Goal: Information Seeking & Learning: Learn about a topic

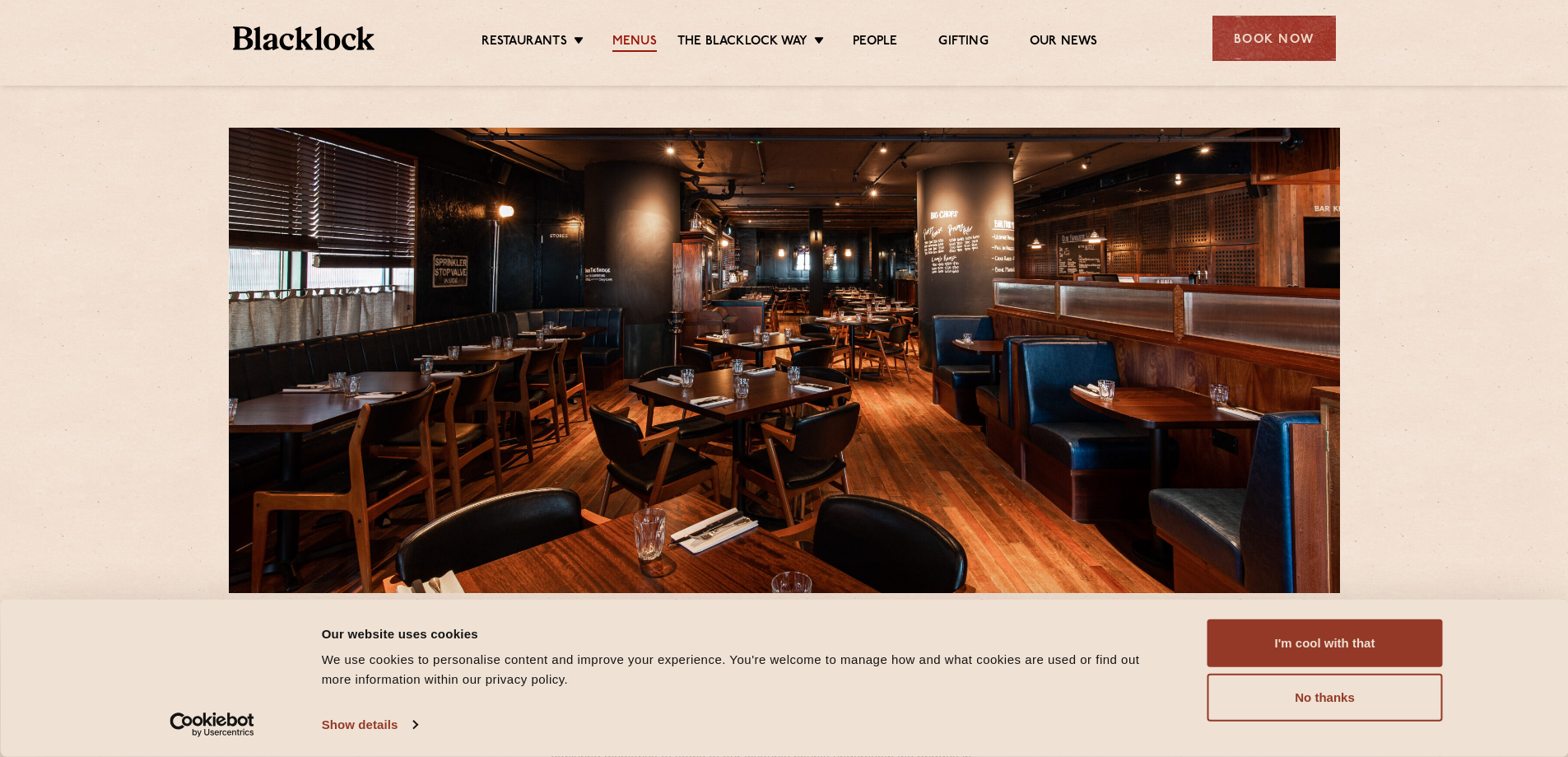
click at [633, 46] on link "Menus" at bounding box center [635, 42] width 45 height 18
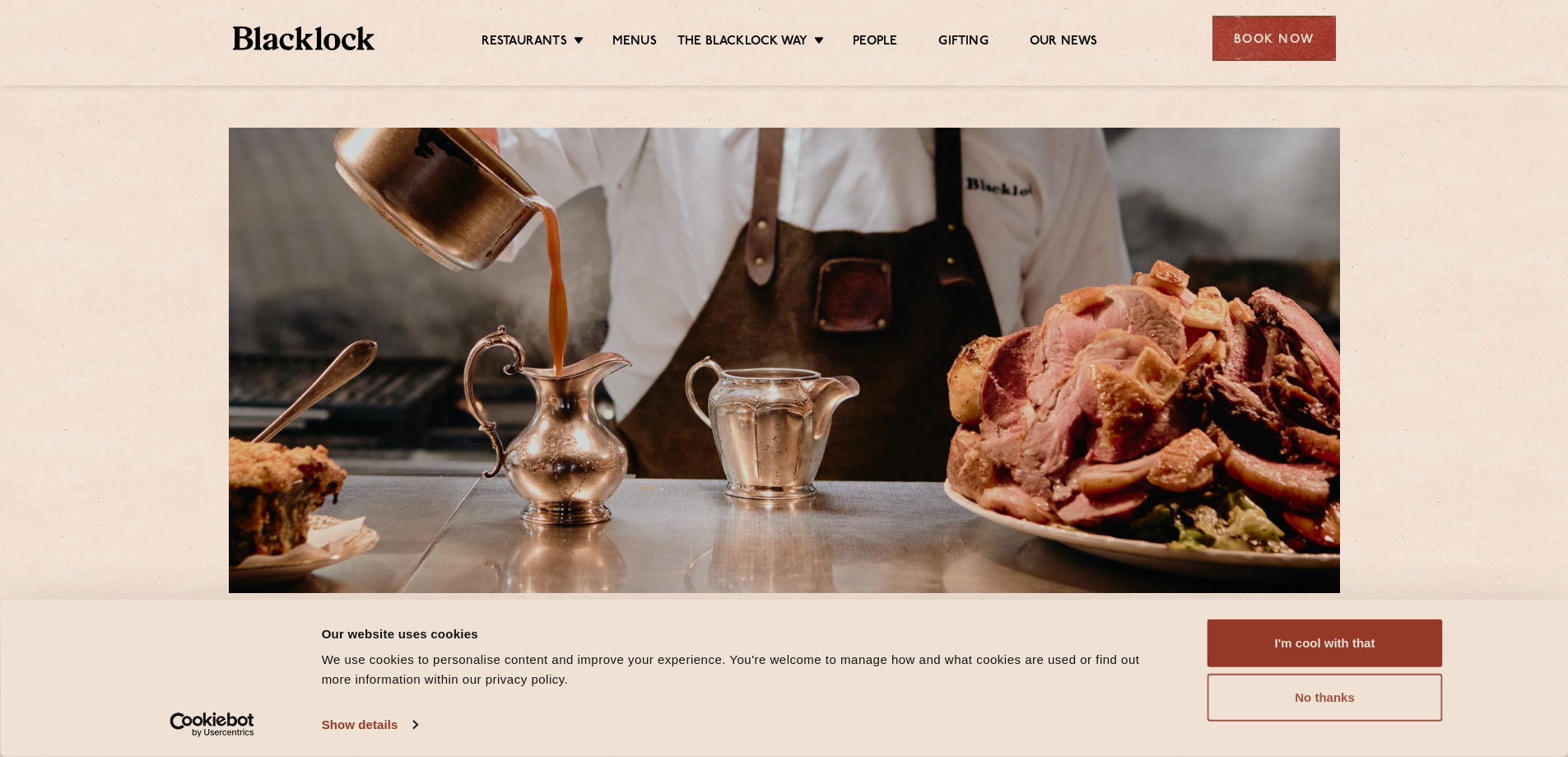
click at [1388, 699] on button "No thanks" at bounding box center [1324, 697] width 235 height 47
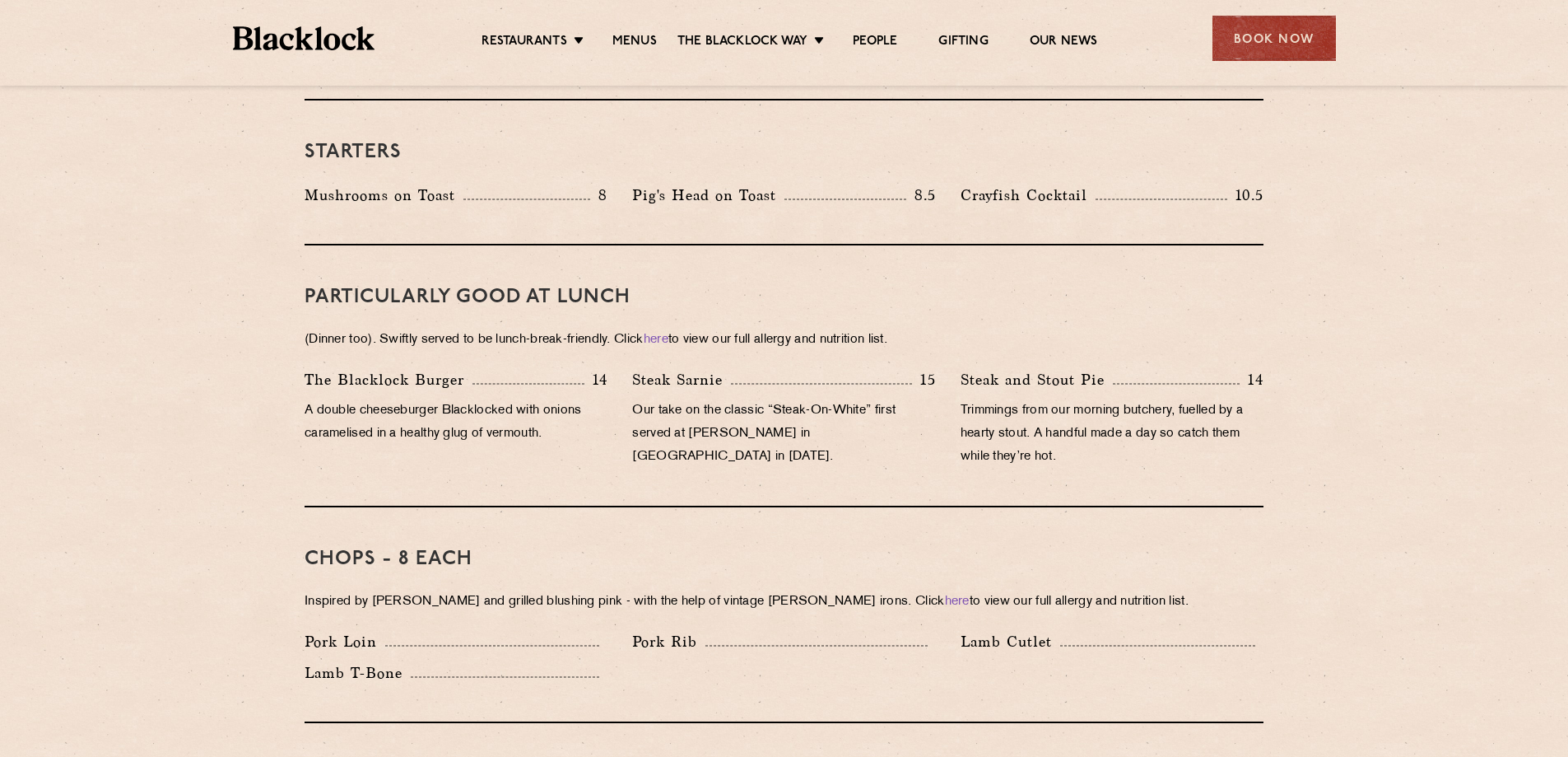
scroll to position [906, 0]
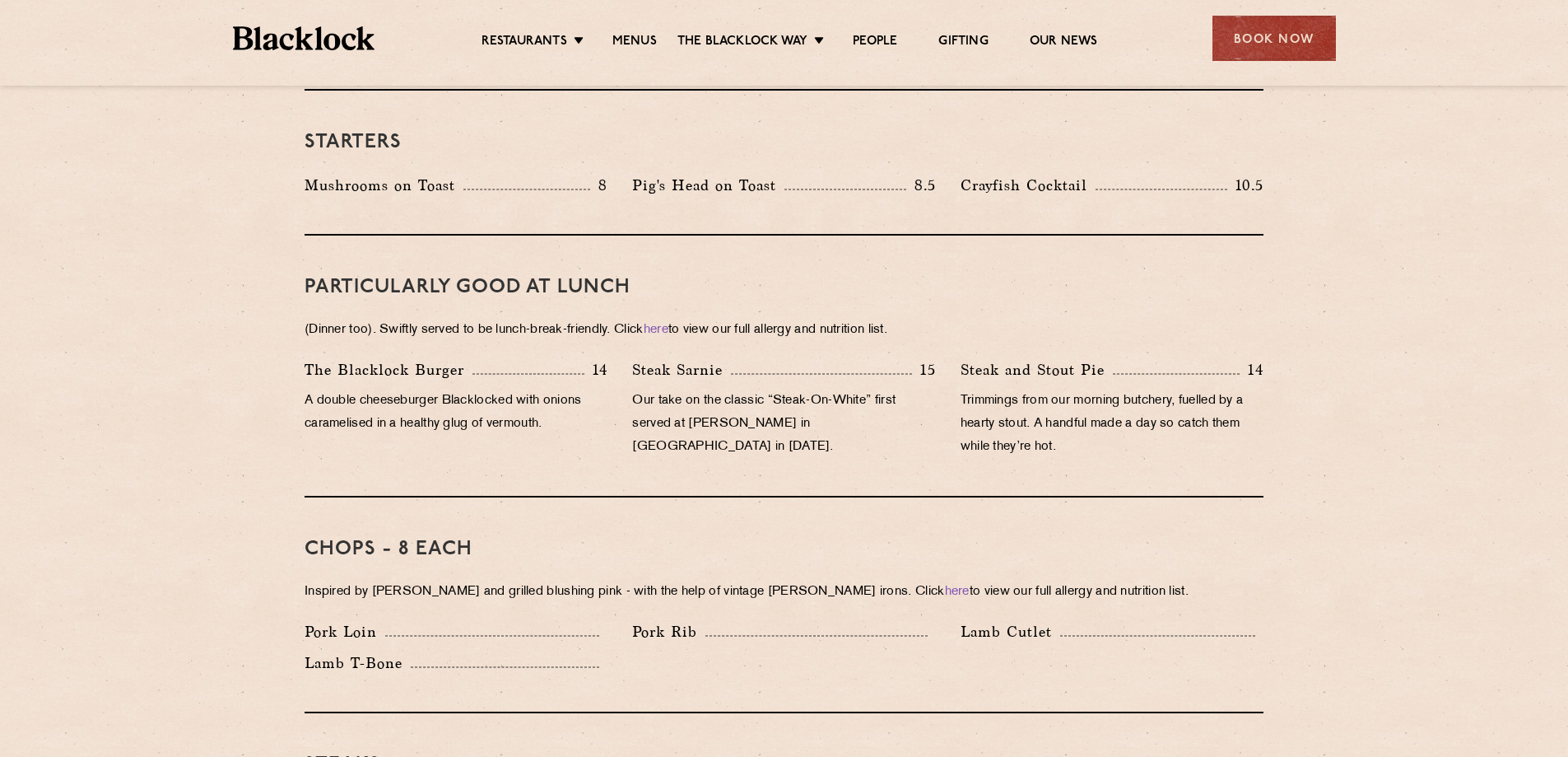
click at [775, 390] on p "Our take on the classic “Steak-On-White” first served at Louis’ Lunch in New Ha…" at bounding box center [784, 424] width 303 height 69
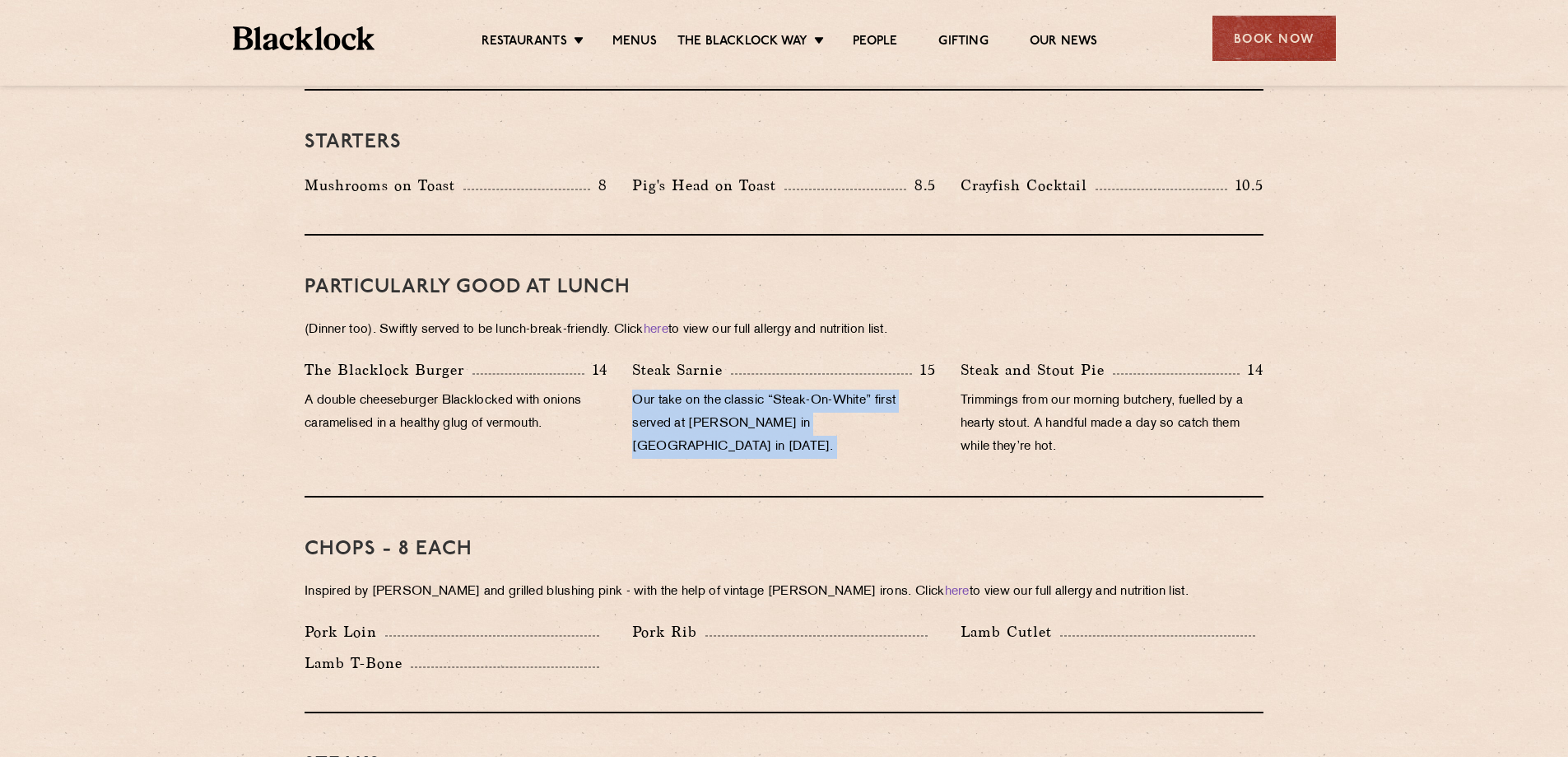
click at [774, 390] on p "Our take on the classic “Steak-On-White” first served at Louis’ Lunch in New Ha…" at bounding box center [784, 424] width 303 height 69
click at [889, 390] on p "Our take on the classic “Steak-On-White” first served at Louis’ Lunch in New Ha…" at bounding box center [784, 424] width 303 height 69
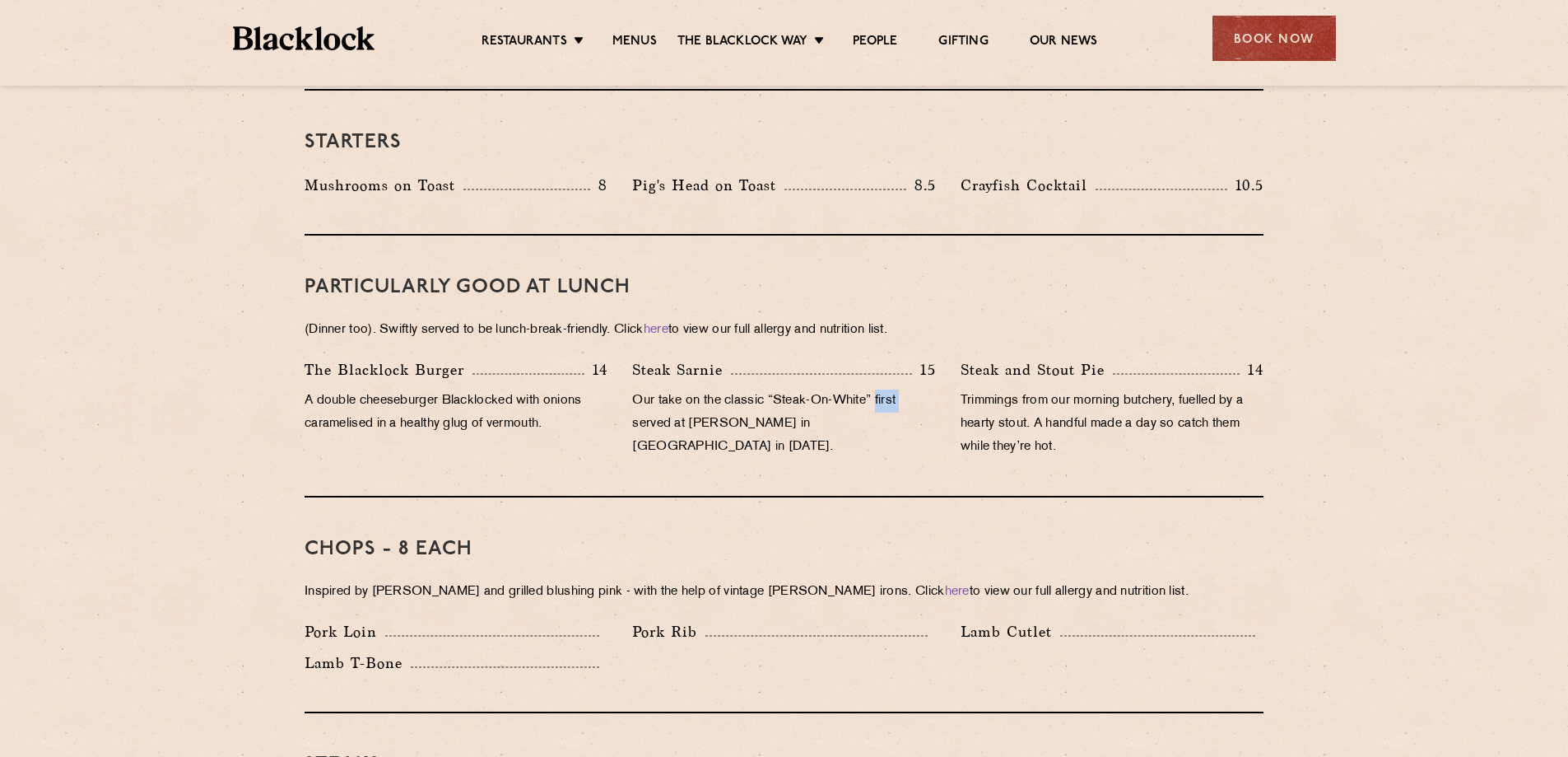
click at [889, 390] on p "Our take on the classic “Steak-On-White” first served at Louis’ Lunch in New Ha…" at bounding box center [784, 424] width 303 height 69
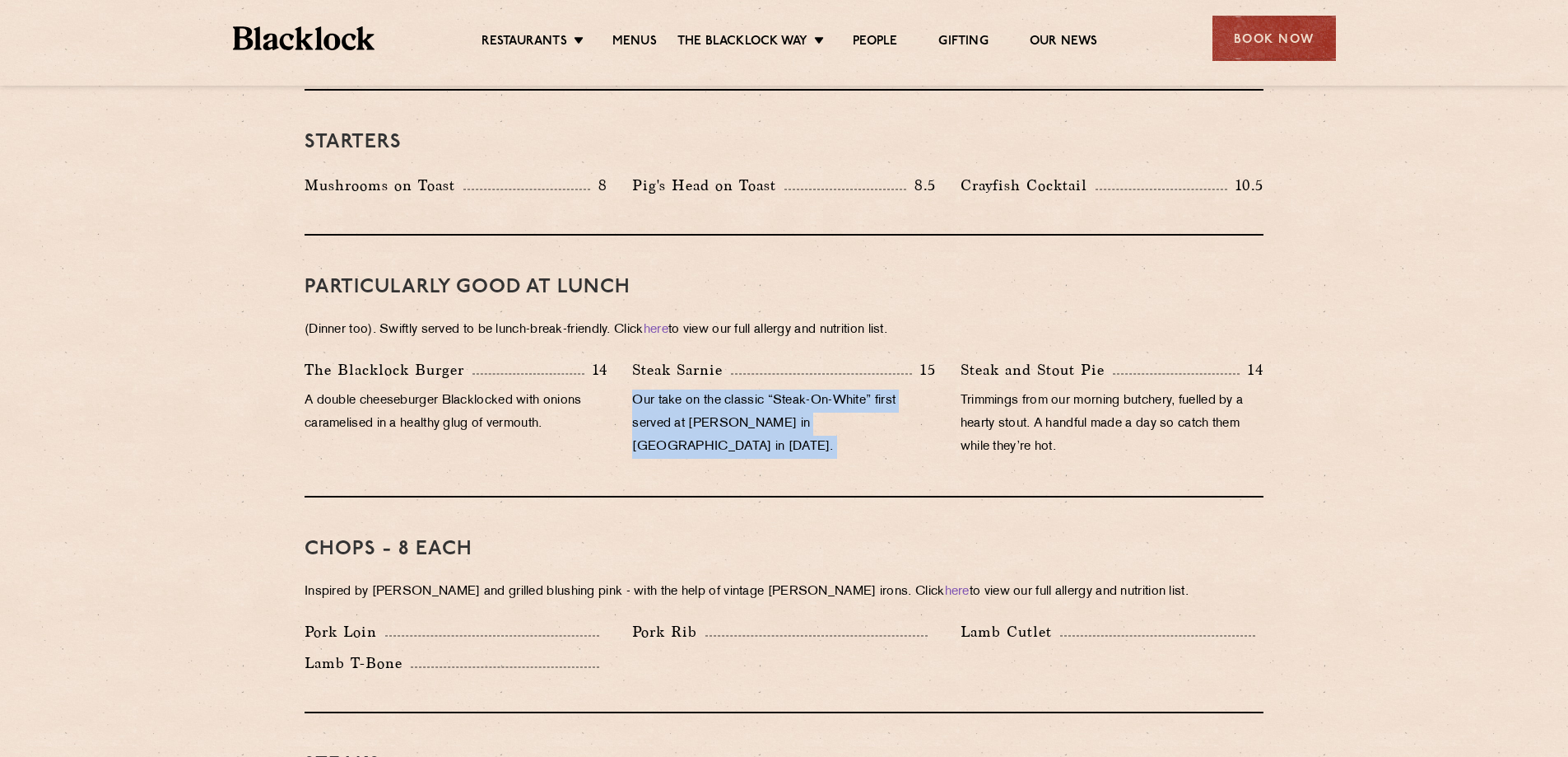
click at [889, 390] on p "Our take on the classic “Steak-On-White” first served at Louis’ Lunch in New Ha…" at bounding box center [784, 424] width 303 height 69
click at [817, 401] on p "Our take on the classic “Steak-On-White” first served at Louis’ Lunch in New Ha…" at bounding box center [784, 424] width 303 height 69
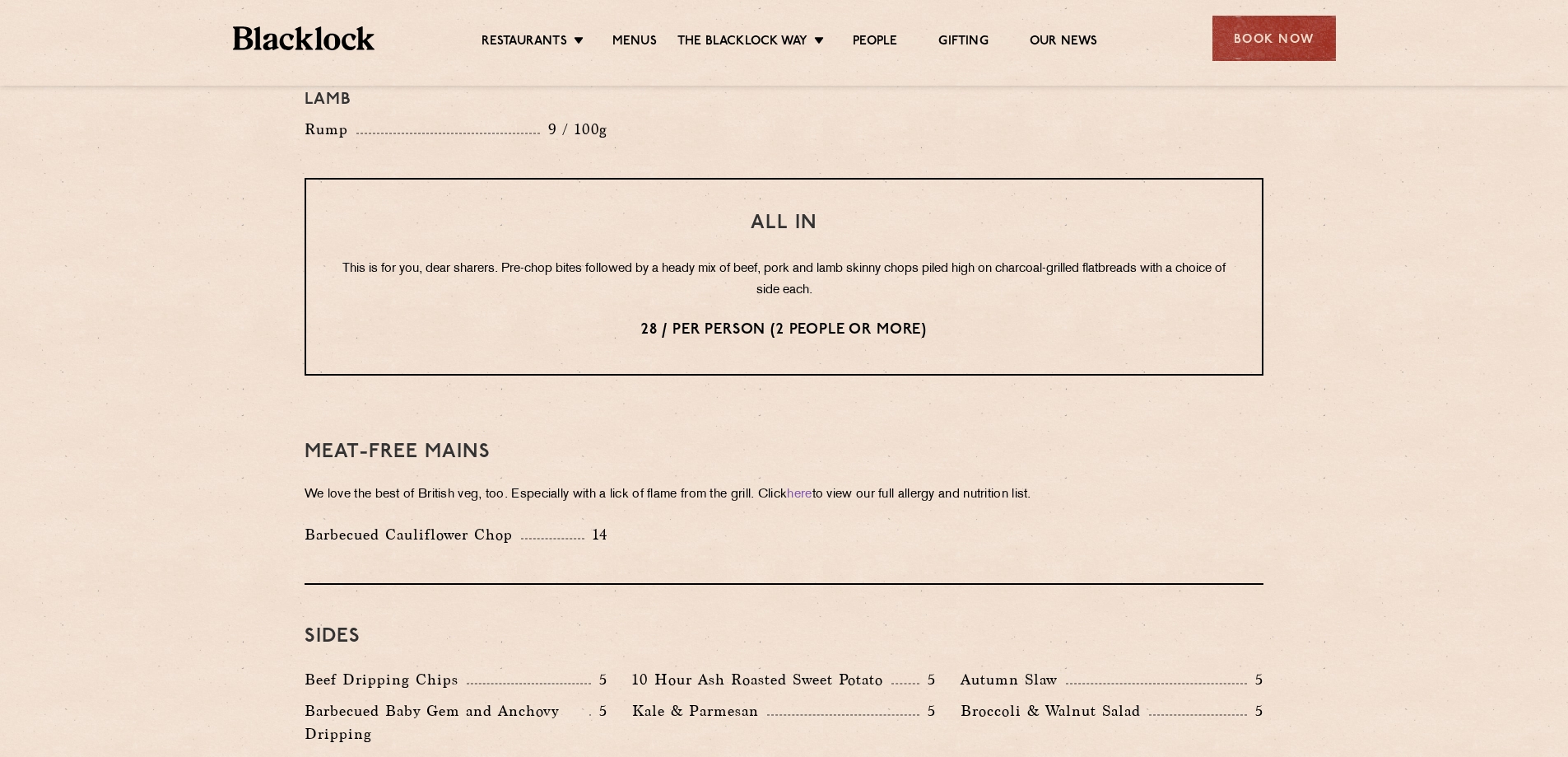
scroll to position [2059, 0]
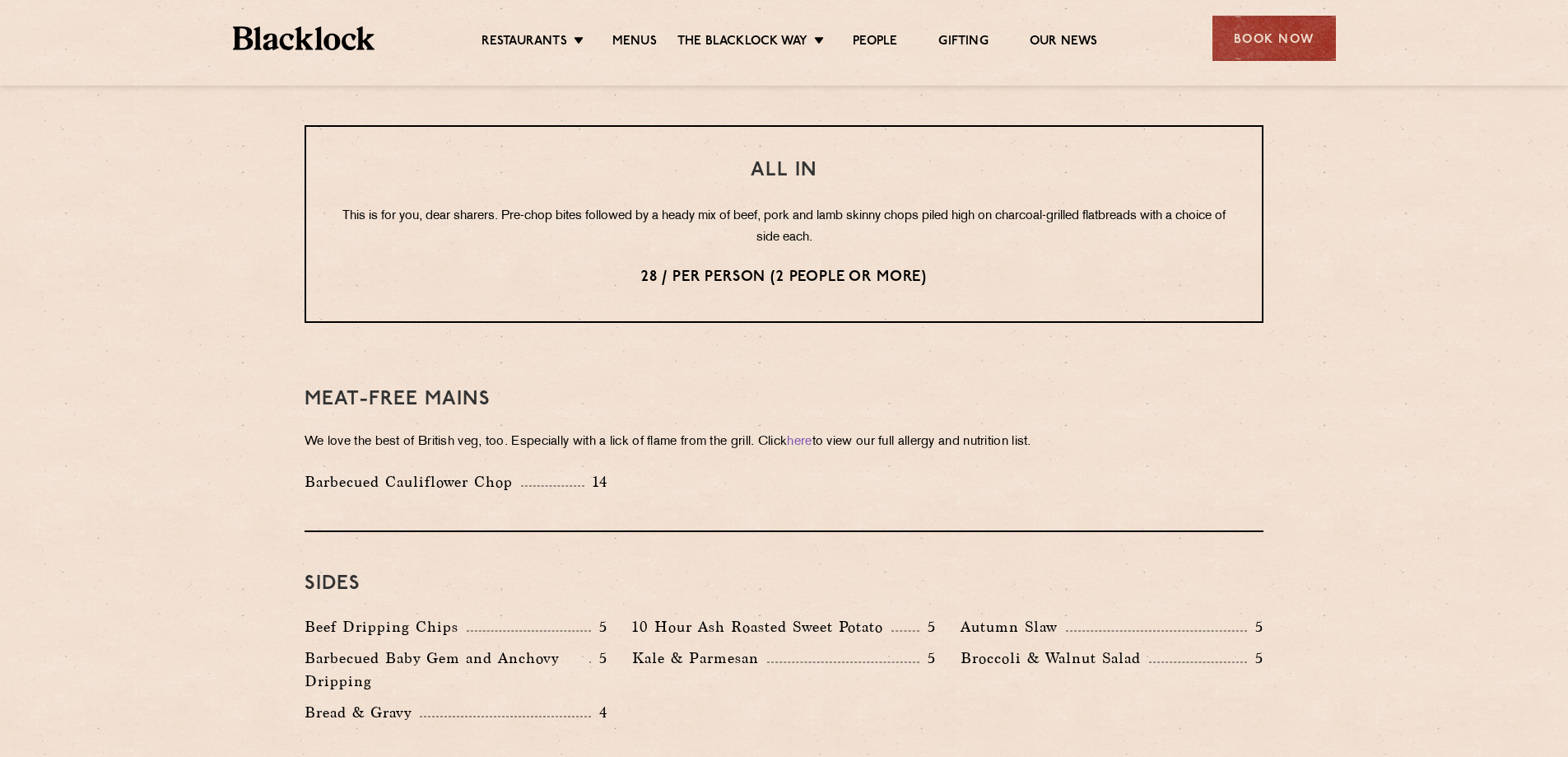
click at [569, 206] on p "This is for you, dear sharers. Pre-chop bites followed by a heady mix of beef, …" at bounding box center [784, 227] width 889 height 43
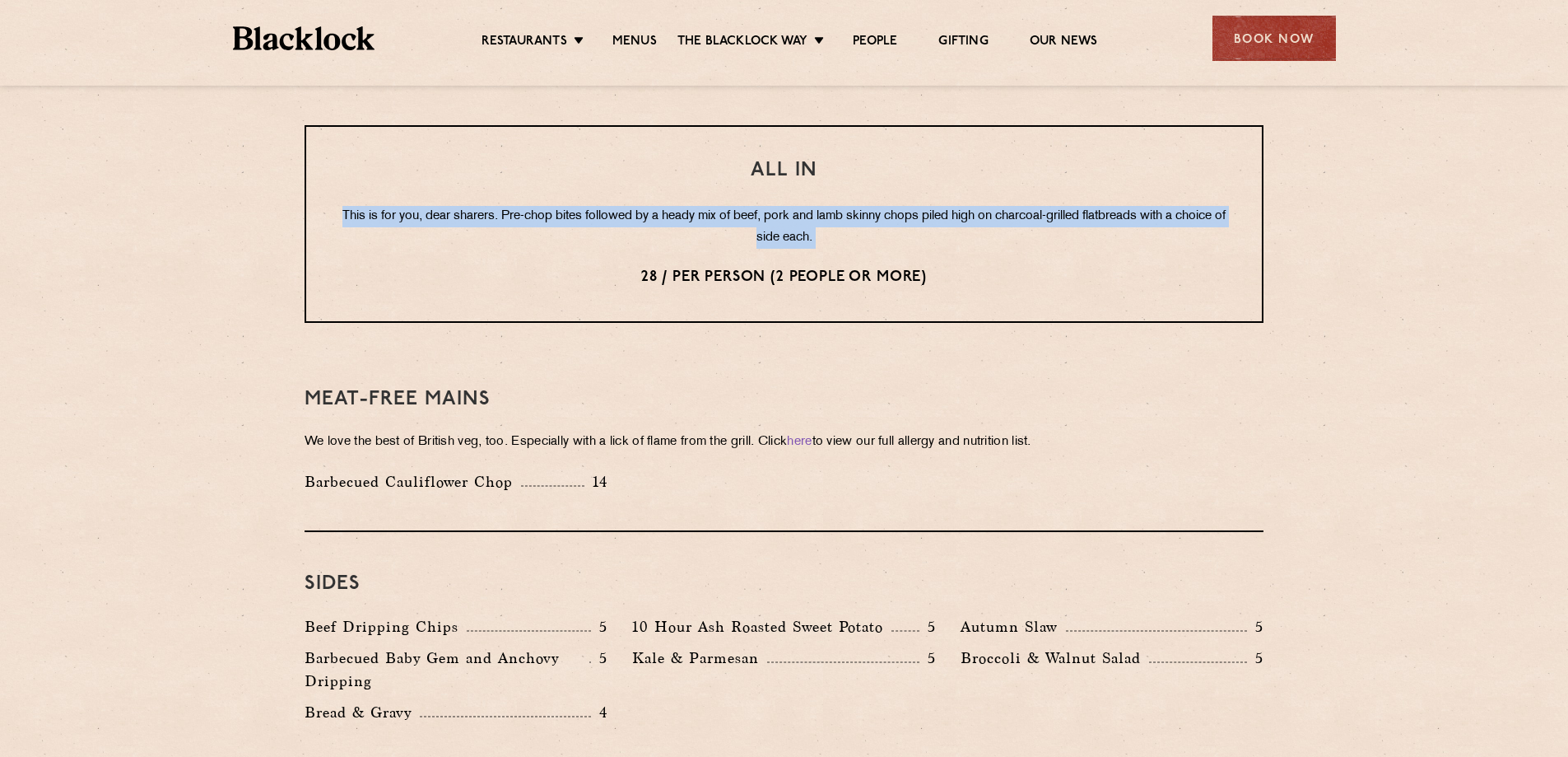
click at [569, 206] on p "This is for you, dear sharers. Pre-chop bites followed by a heady mix of beef, …" at bounding box center [784, 227] width 889 height 43
click at [750, 206] on p "This is for you, dear sharers. Pre-chop bites followed by a heady mix of beef, …" at bounding box center [784, 227] width 889 height 43
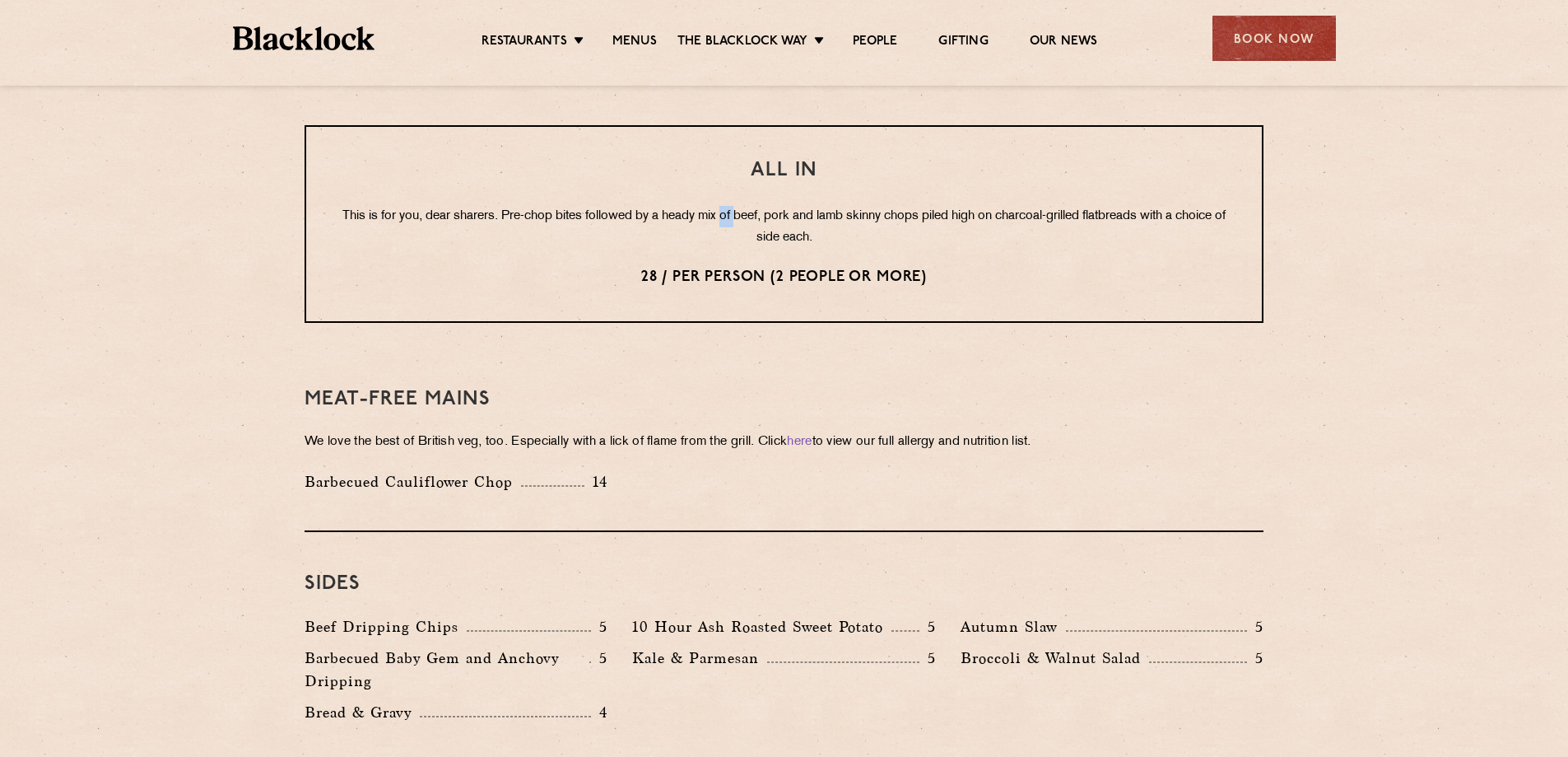
click at [750, 206] on p "This is for you, dear sharers. Pre-chop bites followed by a heady mix of beef, …" at bounding box center [784, 227] width 889 height 43
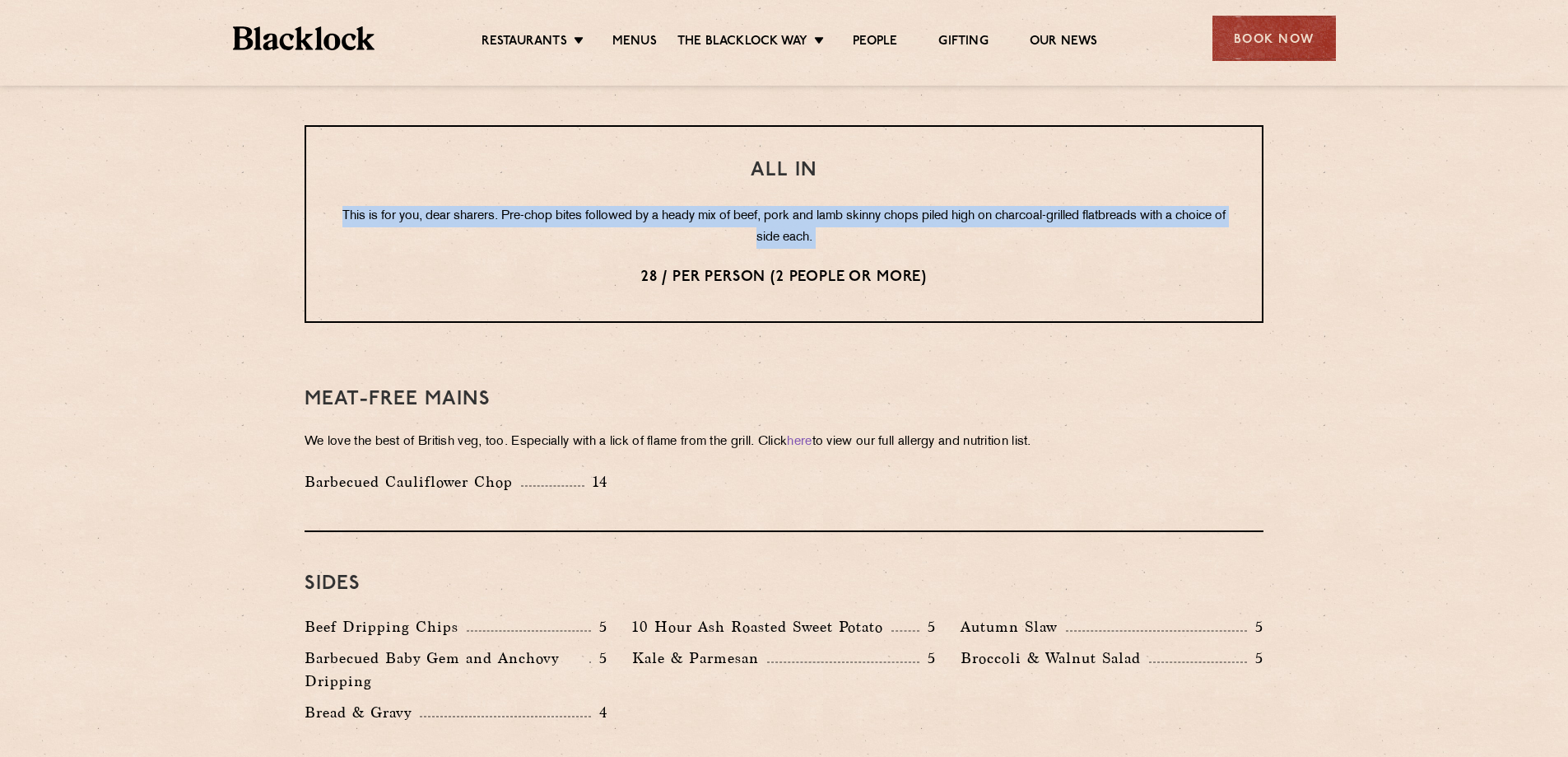
click at [750, 206] on p "This is for you, dear sharers. Pre-chop bites followed by a heady mix of beef, …" at bounding box center [784, 227] width 889 height 43
click at [831, 206] on p "This is for you, dear sharers. Pre-chop bites followed by a heady mix of beef, …" at bounding box center [784, 227] width 889 height 43
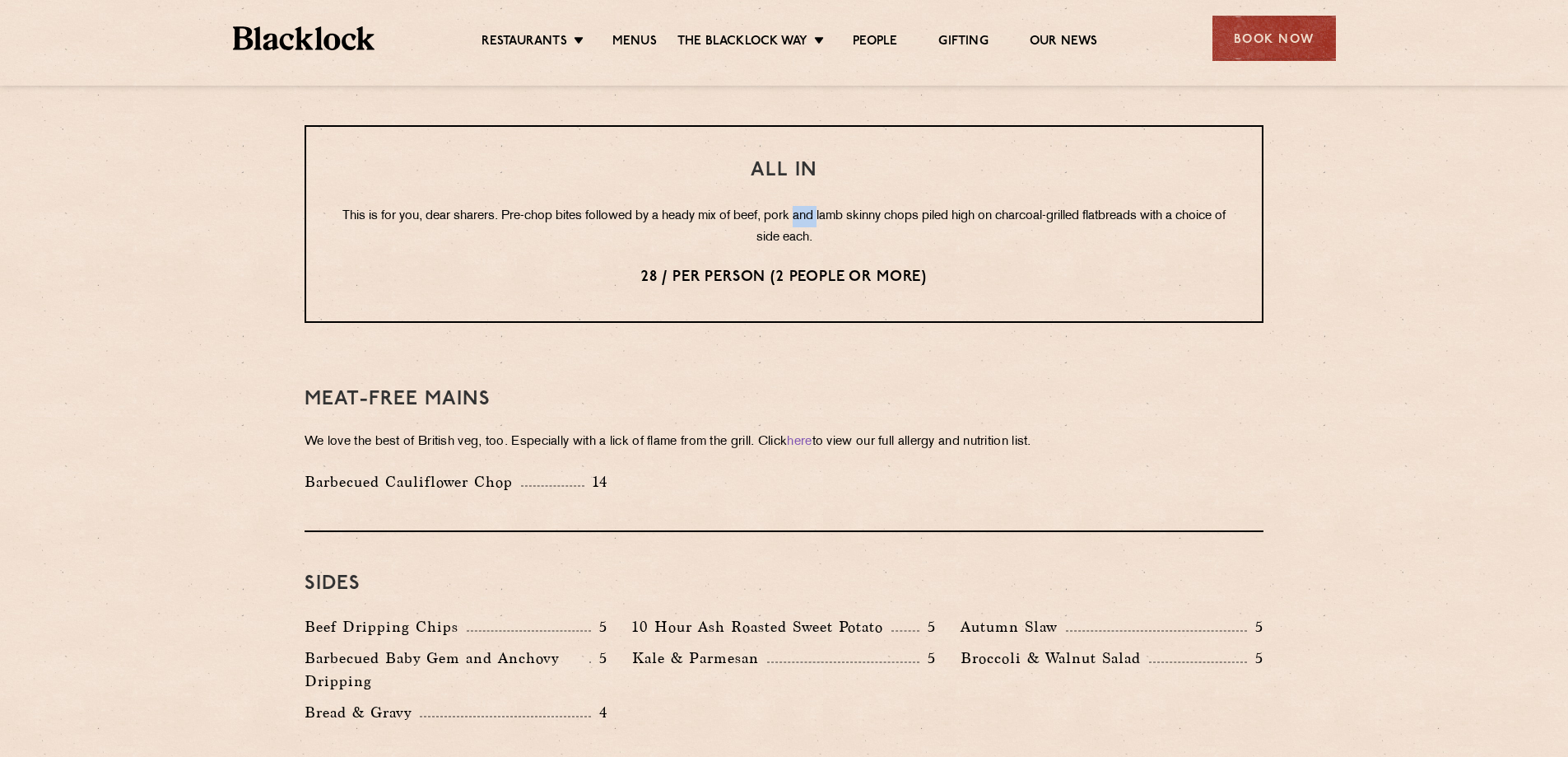
click at [831, 206] on p "This is for you, dear sharers. Pre-chop bites followed by a heady mix of beef, …" at bounding box center [784, 227] width 889 height 43
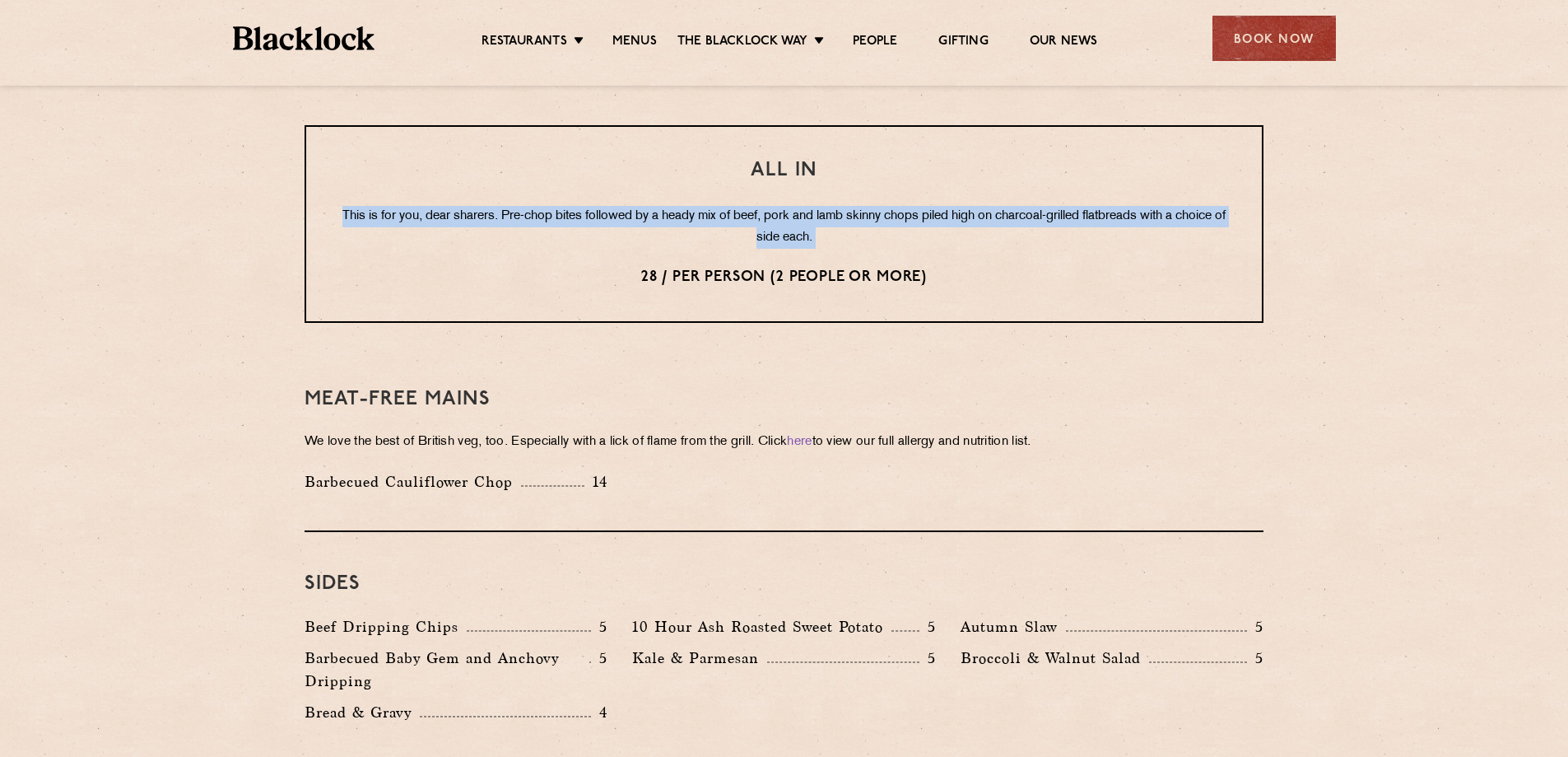
click at [831, 206] on p "This is for you, dear sharers. Pre-chop bites followed by a heady mix of beef, …" at bounding box center [784, 227] width 889 height 43
click at [923, 206] on p "This is for you, dear sharers. Pre-chop bites followed by a heady mix of beef, …" at bounding box center [784, 227] width 889 height 43
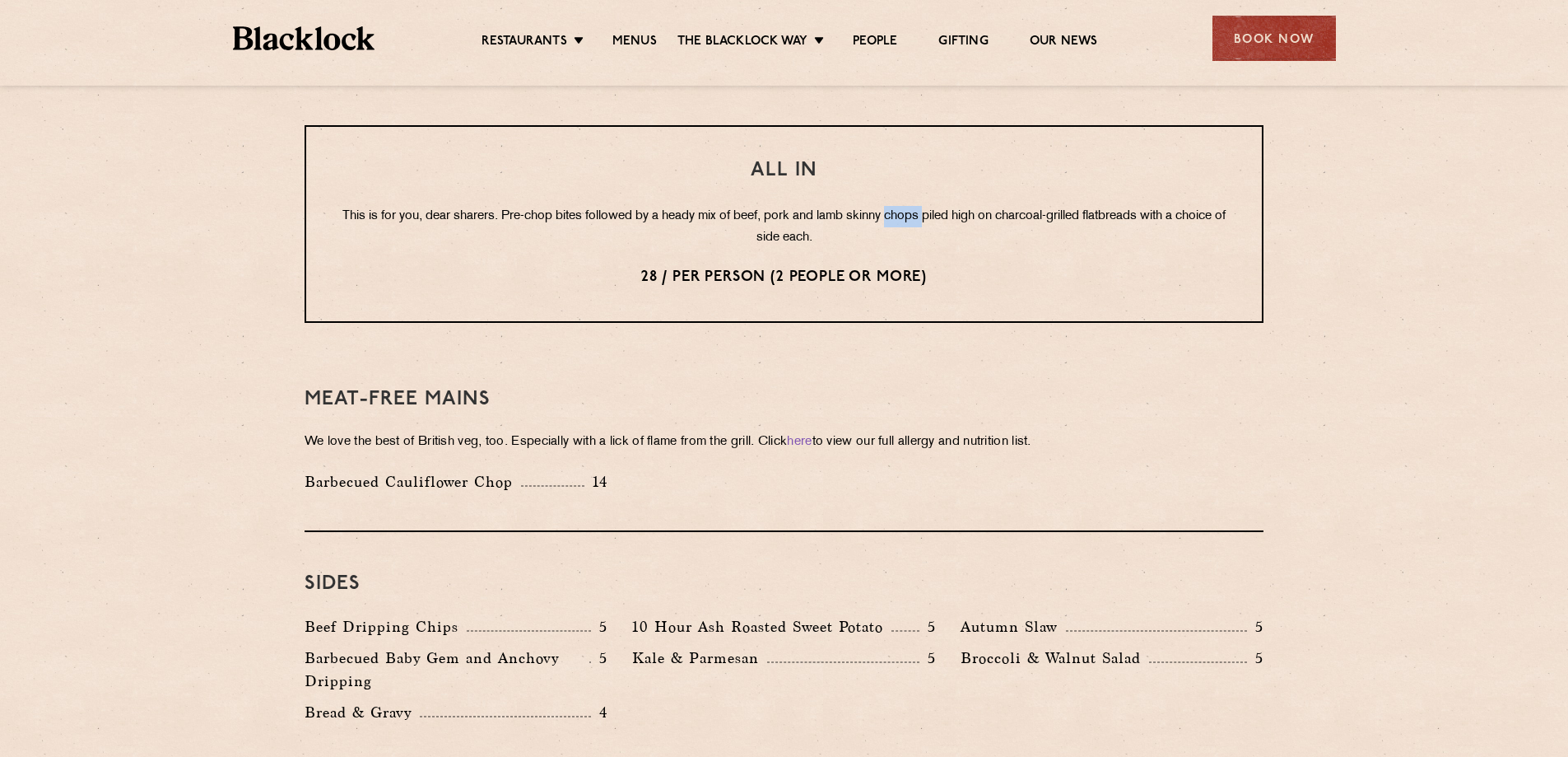
click at [923, 206] on p "This is for you, dear sharers. Pre-chop bites followed by a heady mix of beef, …" at bounding box center [784, 227] width 889 height 43
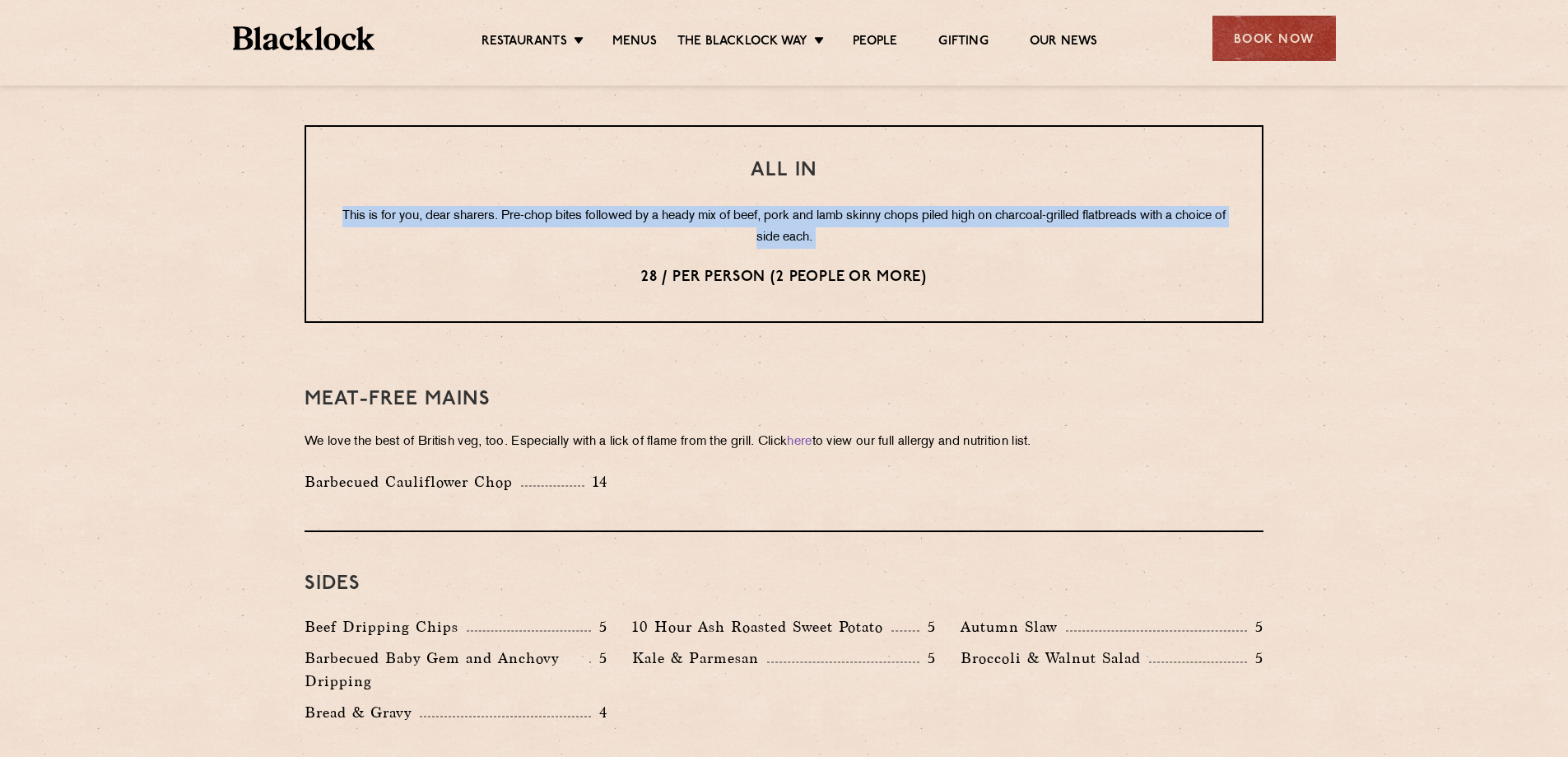
drag, startPoint x: 923, startPoint y: 186, endPoint x: 991, endPoint y: 190, distance: 68.1
click at [924, 206] on p "This is for you, dear sharers. Pre-chop bites followed by a heady mix of beef, …" at bounding box center [784, 227] width 889 height 43
click at [1008, 206] on p "This is for you, dear sharers. Pre-chop bites followed by a heady mix of beef, …" at bounding box center [784, 227] width 889 height 43
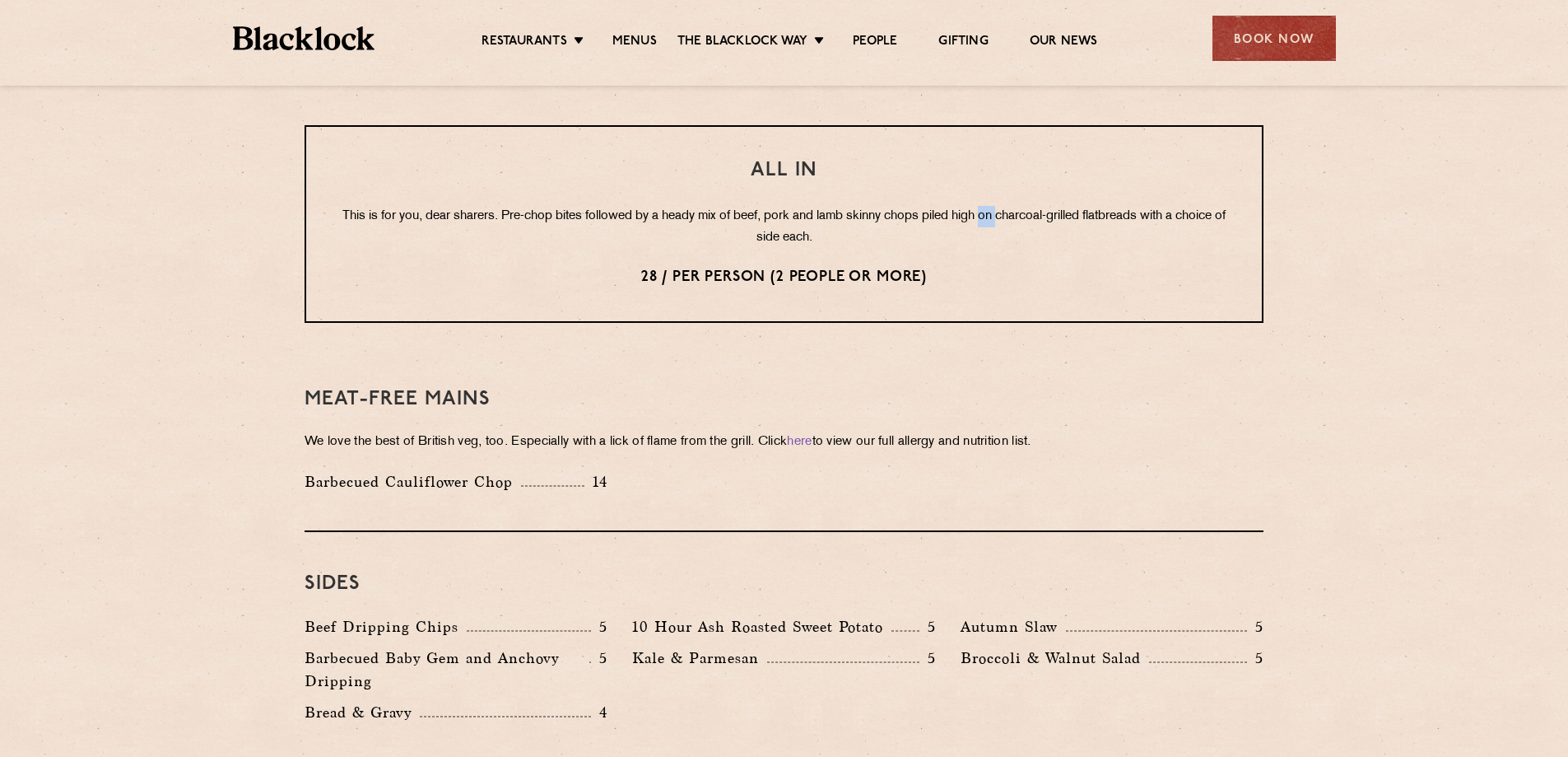
click at [1008, 206] on p "This is for you, dear sharers. Pre-chop bites followed by a heady mix of beef, …" at bounding box center [784, 227] width 889 height 43
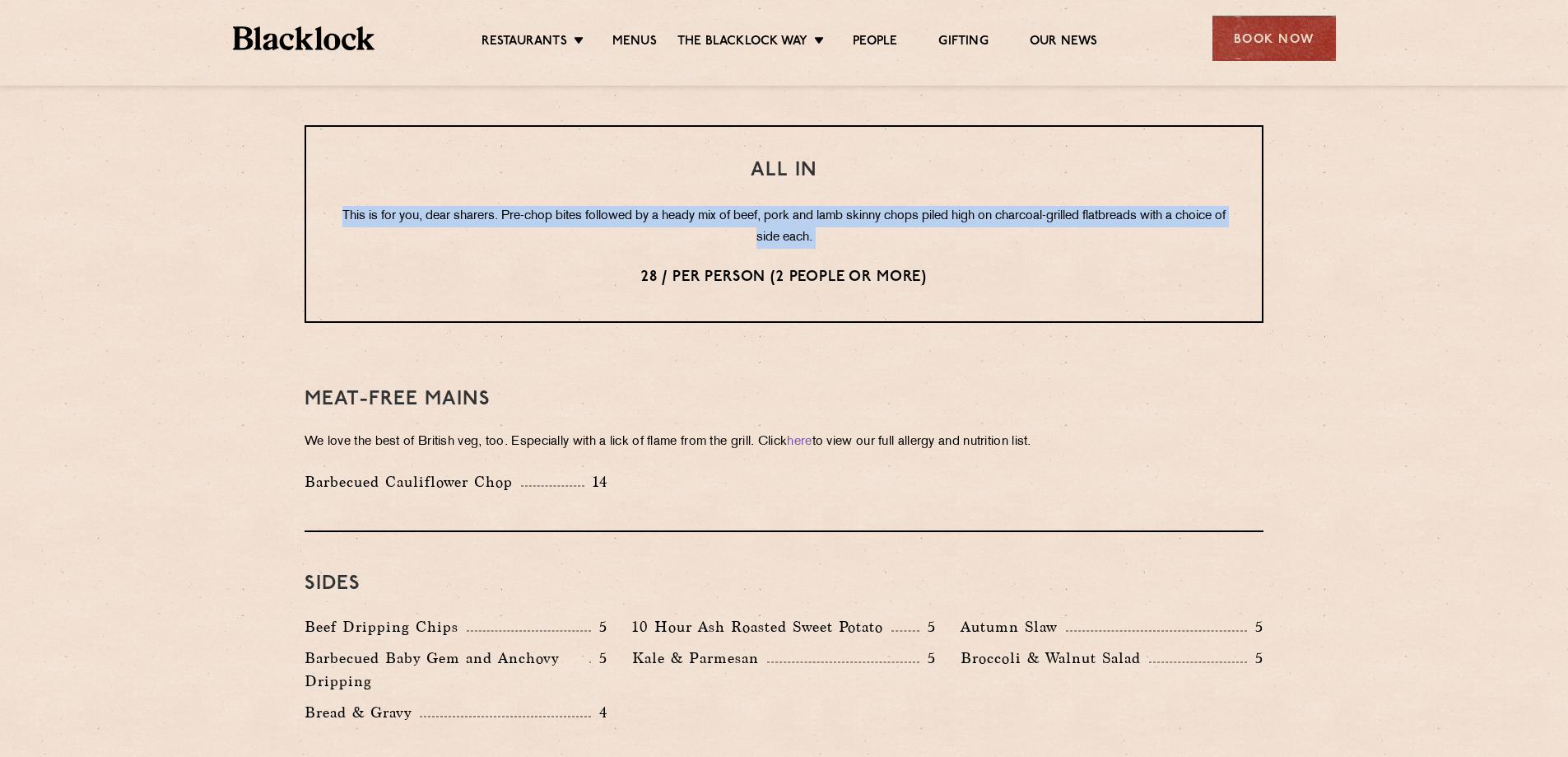
click at [1008, 206] on p "This is for you, dear sharers. Pre-chop bites followed by a heady mix of beef, …" at bounding box center [784, 227] width 889 height 43
click at [1168, 206] on p "This is for you, dear sharers. Pre-chop bites followed by a heady mix of beef, …" at bounding box center [784, 227] width 889 height 43
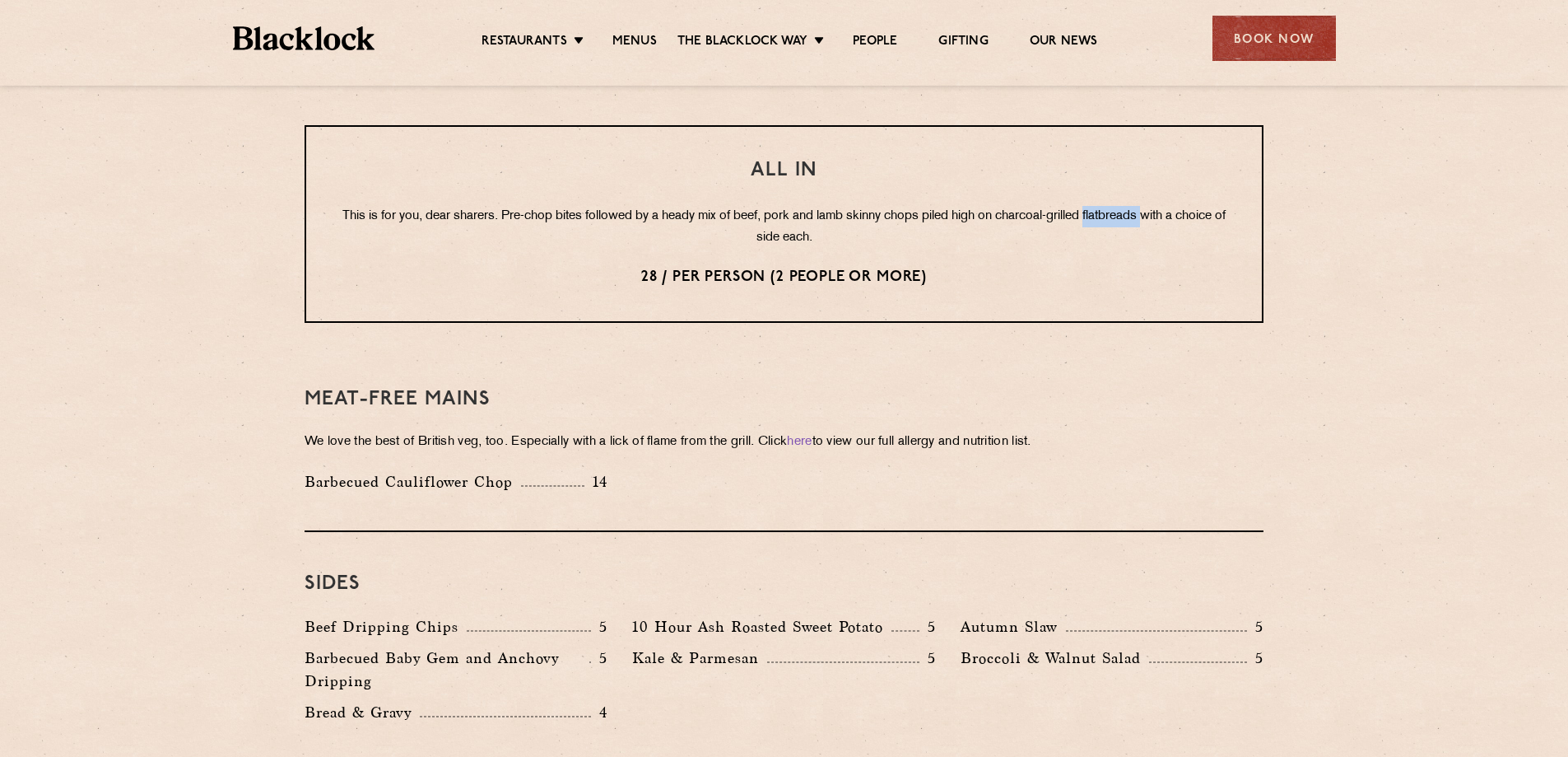
click at [1168, 206] on p "This is for you, dear sharers. Pre-chop bites followed by a heady mix of beef, …" at bounding box center [784, 227] width 889 height 43
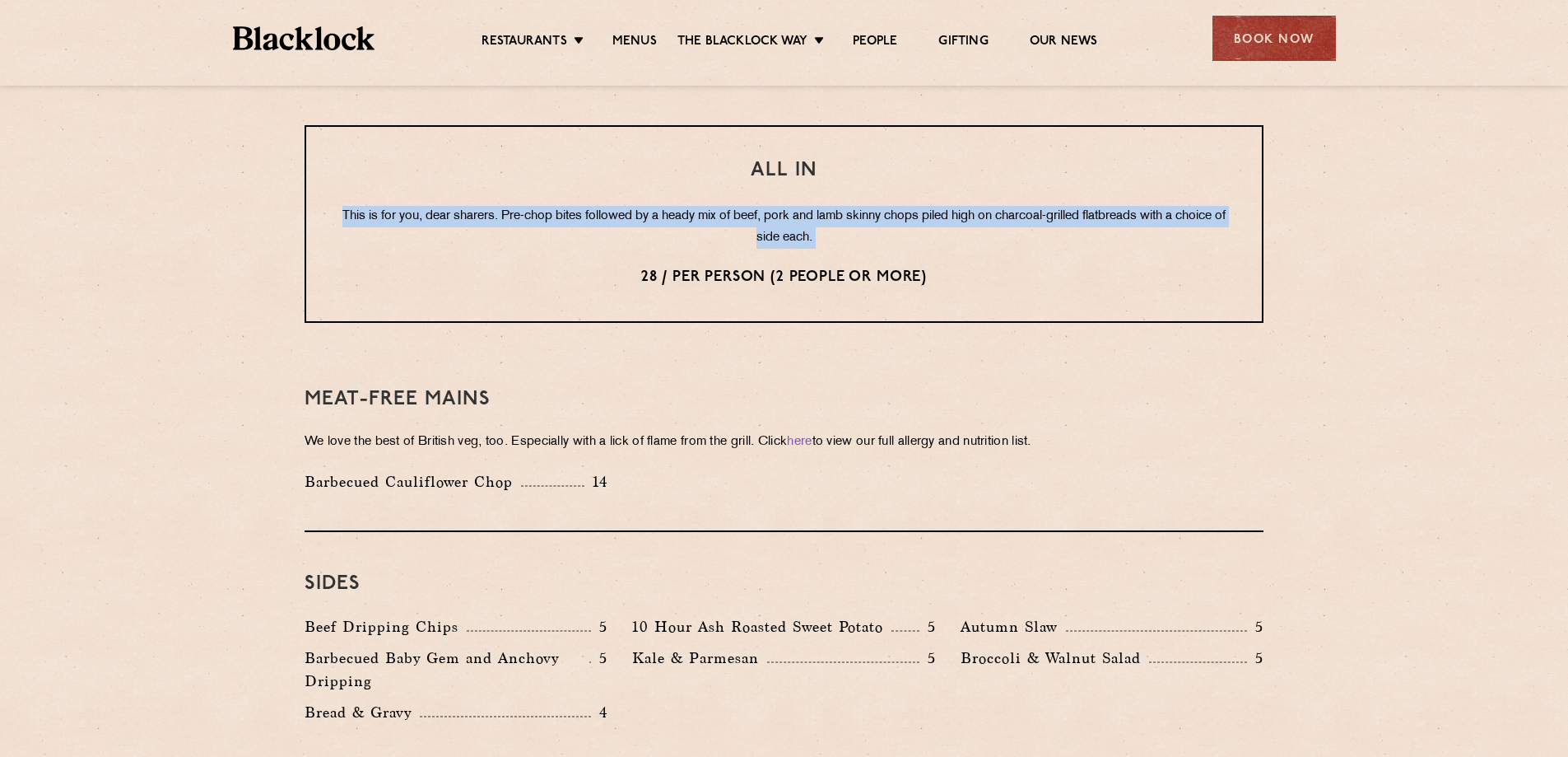
click at [1168, 206] on p "This is for you, dear sharers. Pre-chop bites followed by a heady mix of beef, …" at bounding box center [784, 227] width 889 height 43
click at [1091, 206] on p "This is for you, dear sharers. Pre-chop bites followed by a heady mix of beef, …" at bounding box center [784, 227] width 889 height 43
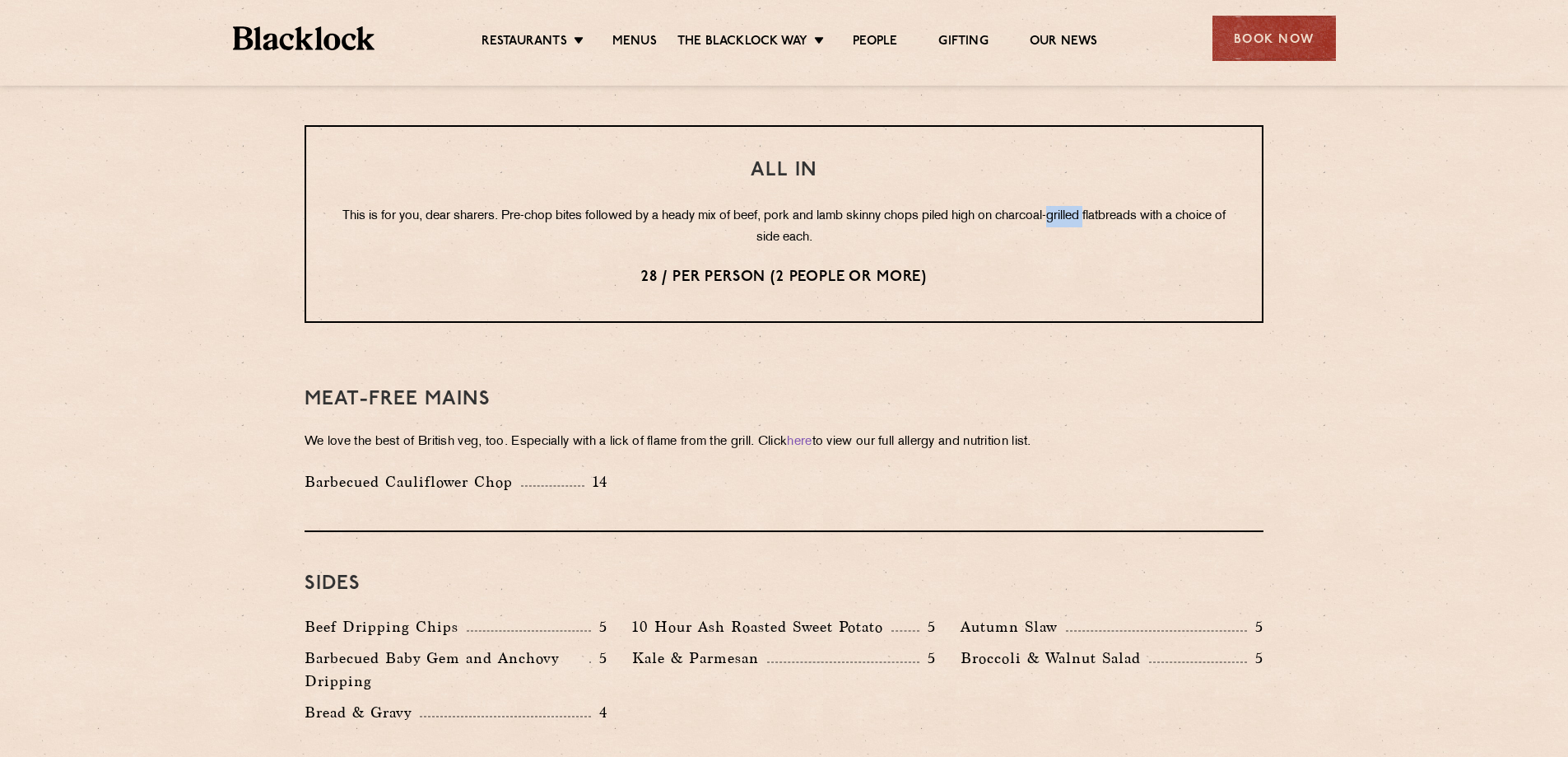
click at [1091, 206] on p "This is for you, dear sharers. Pre-chop bites followed by a heady mix of beef, …" at bounding box center [784, 227] width 889 height 43
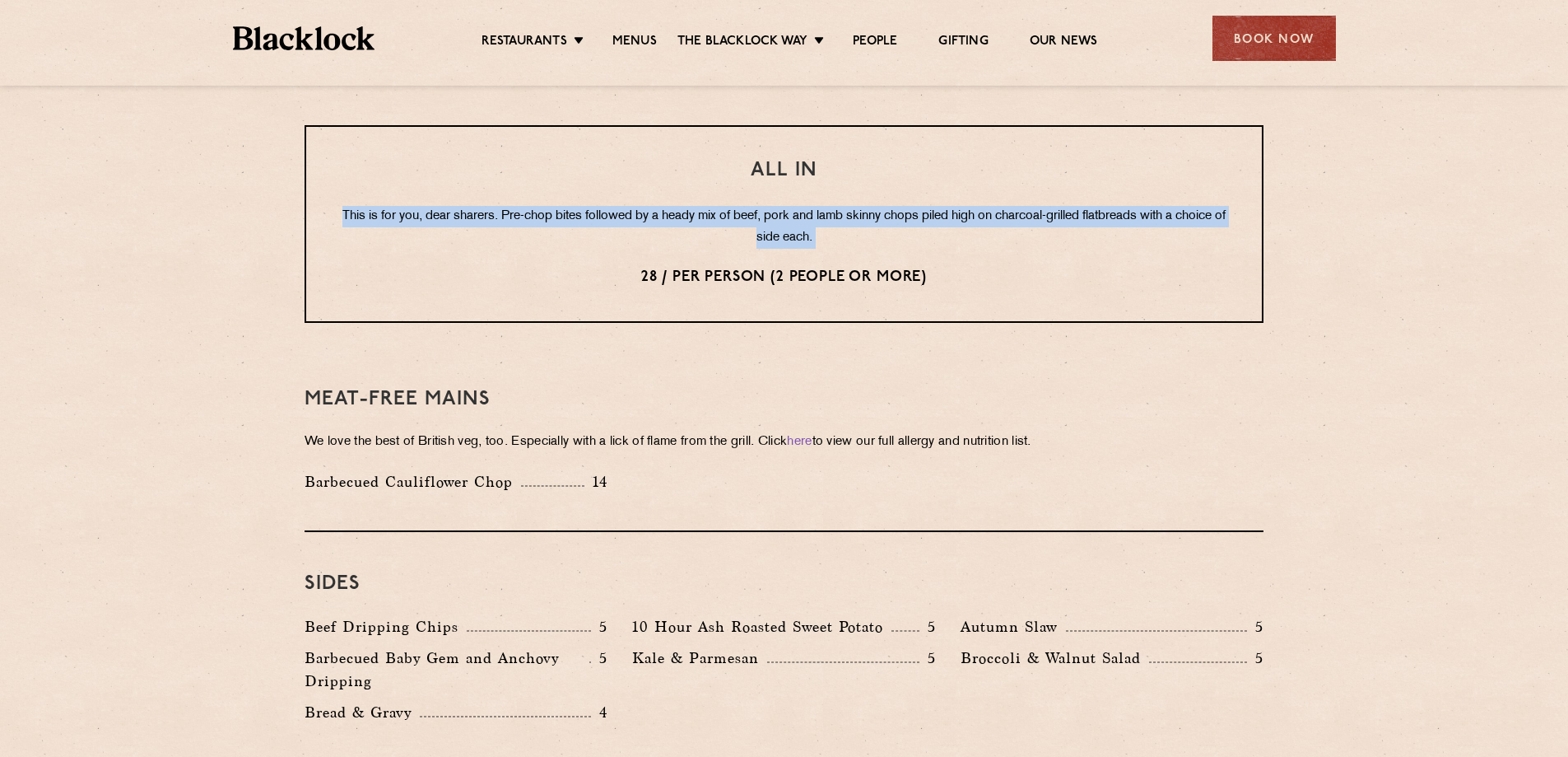
click at [1091, 206] on p "This is for you, dear sharers. Pre-chop bites followed by a heady mix of beef, …" at bounding box center [784, 227] width 889 height 43
click at [983, 206] on p "This is for you, dear sharers. Pre-chop bites followed by a heady mix of beef, …" at bounding box center [784, 227] width 889 height 43
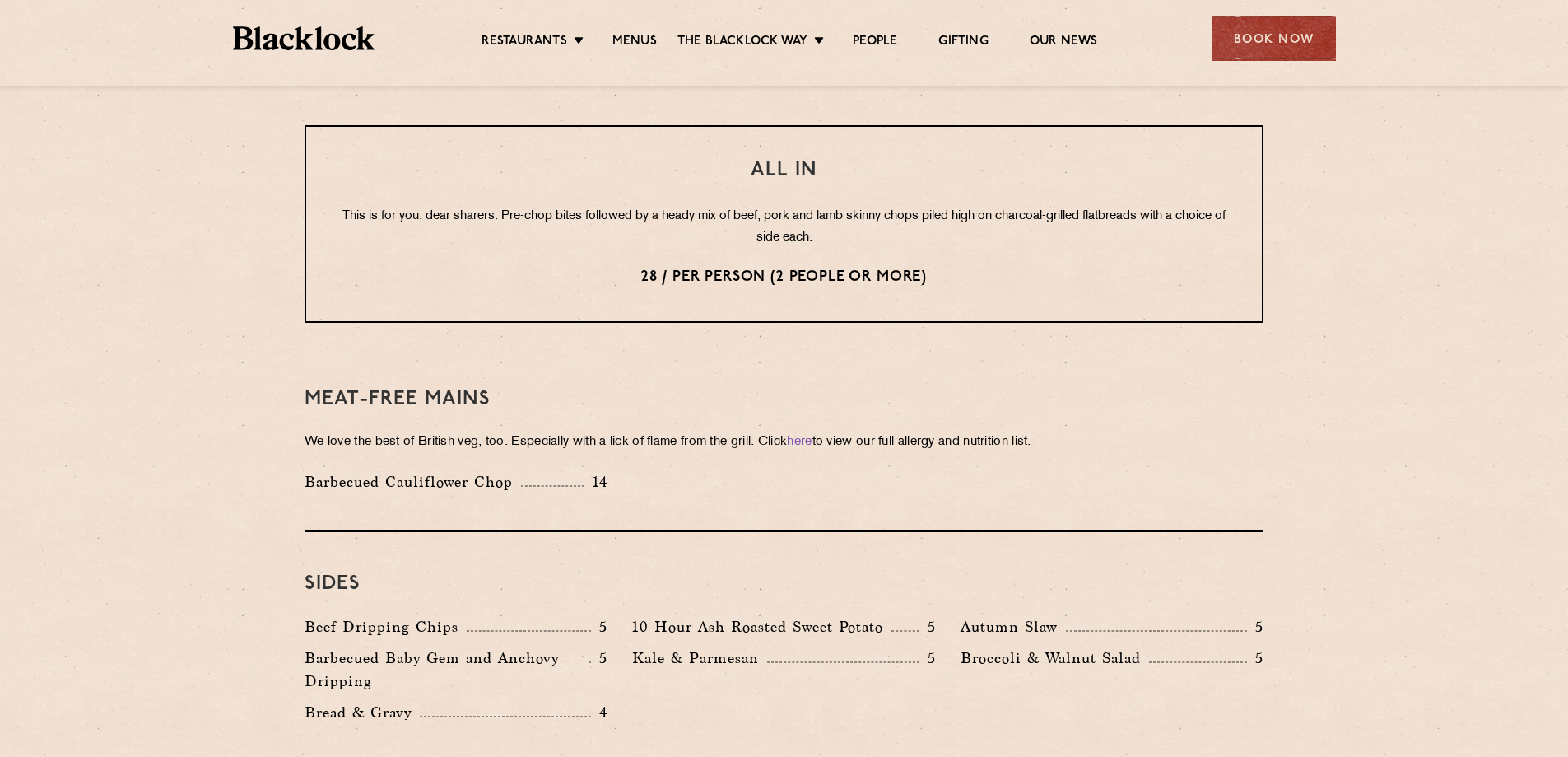
click at [873, 206] on p "This is for you, dear sharers. Pre-chop bites followed by a heady mix of beef, …" at bounding box center [784, 227] width 889 height 43
click at [800, 206] on p "This is for you, dear sharers. Pre-chop bites followed by a heady mix of beef, …" at bounding box center [784, 227] width 889 height 43
click at [777, 206] on p "This is for you, dear sharers. Pre-chop bites followed by a heady mix of beef, …" at bounding box center [784, 227] width 889 height 43
drag, startPoint x: 786, startPoint y: 217, endPoint x: 886, endPoint y: 213, distance: 100.1
click at [787, 217] on p "This is for you, dear sharers. Pre-chop bites followed by a heady mix of beef, …" at bounding box center [784, 227] width 889 height 43
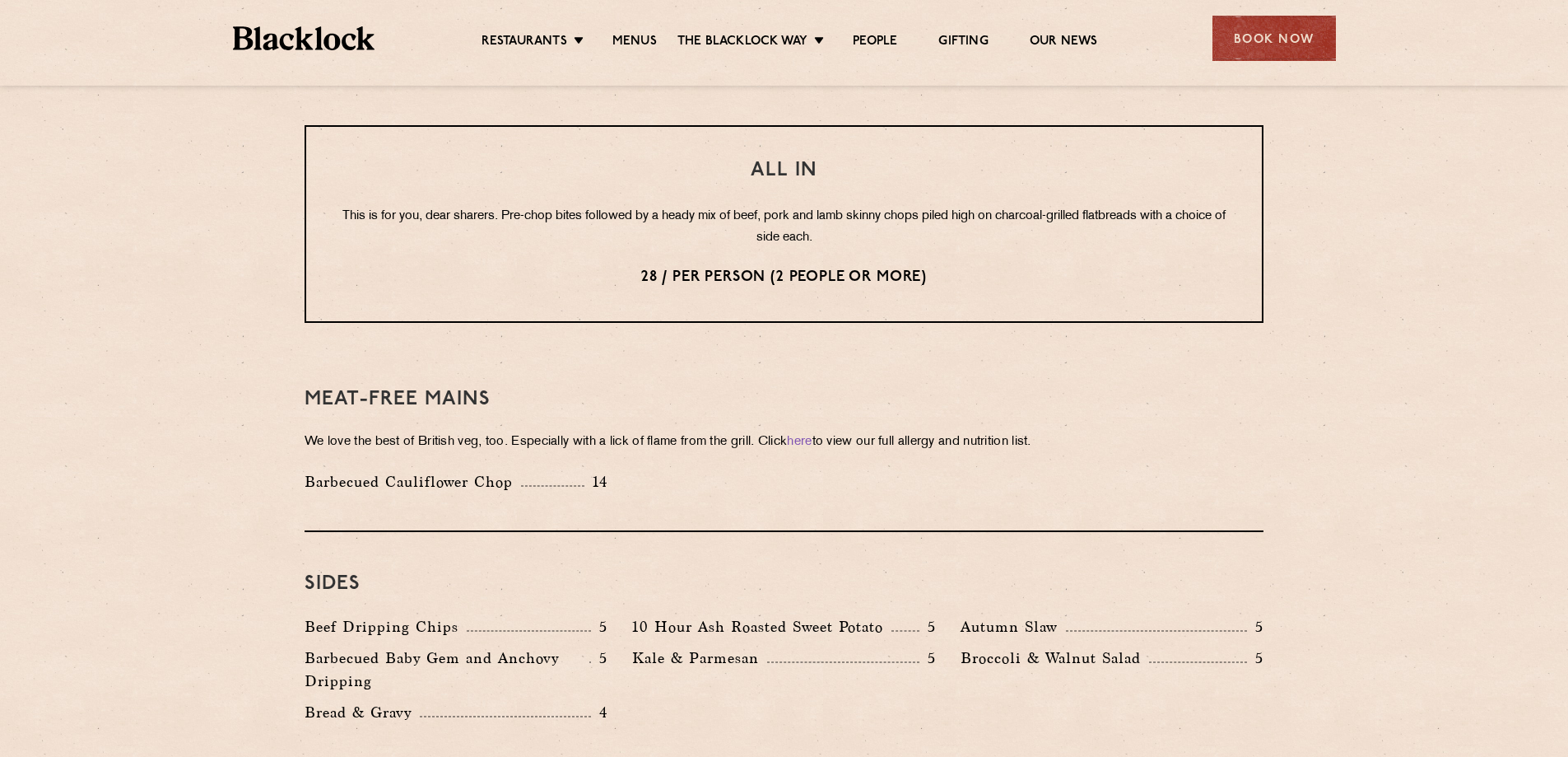
click at [996, 206] on p "This is for you, dear sharers. Pre-chop bites followed by a heady mix of beef, …" at bounding box center [784, 227] width 889 height 43
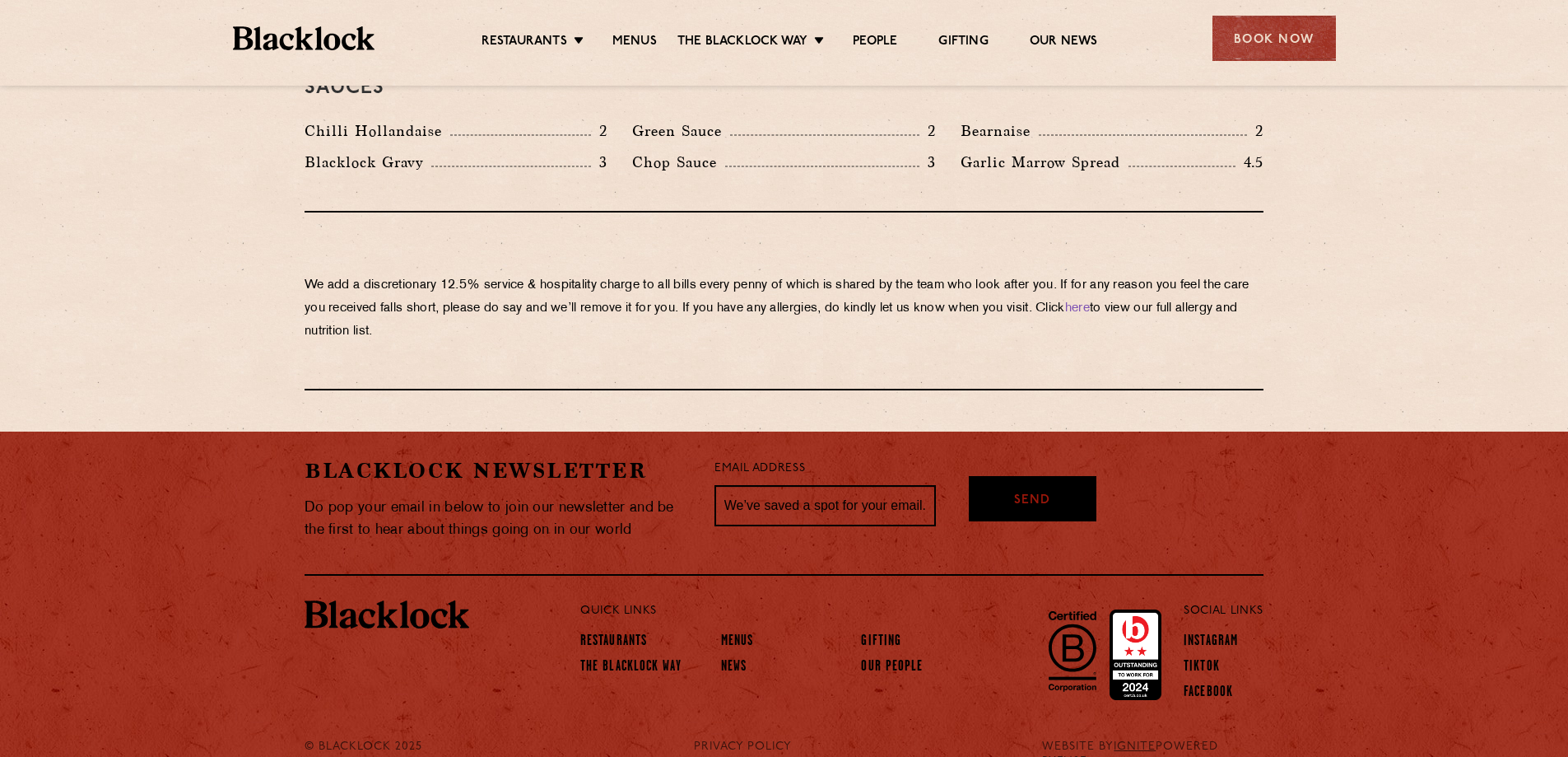
scroll to position [2795, 0]
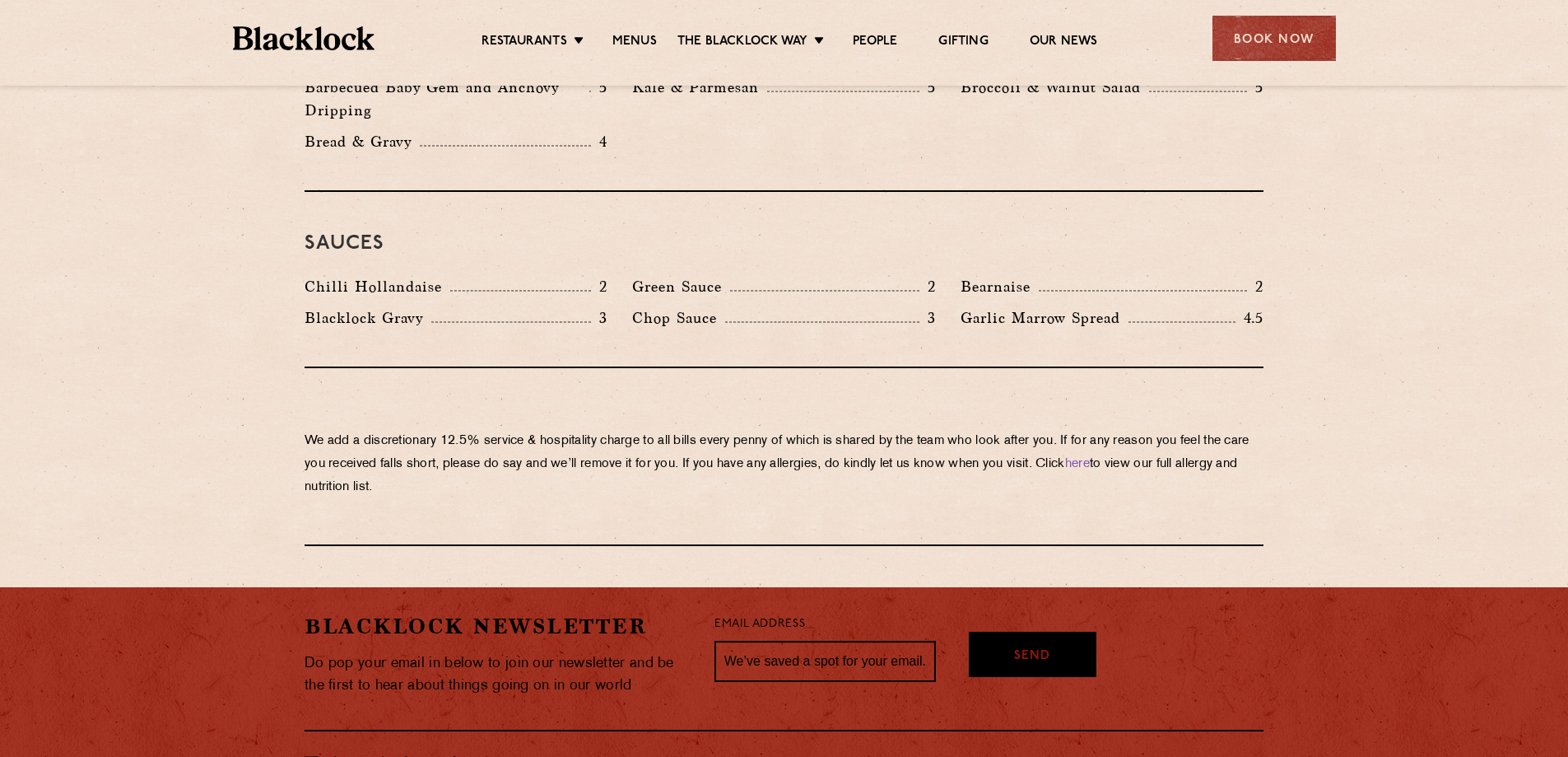
drag, startPoint x: 1347, startPoint y: 584, endPoint x: 1377, endPoint y: 283, distance: 302.5
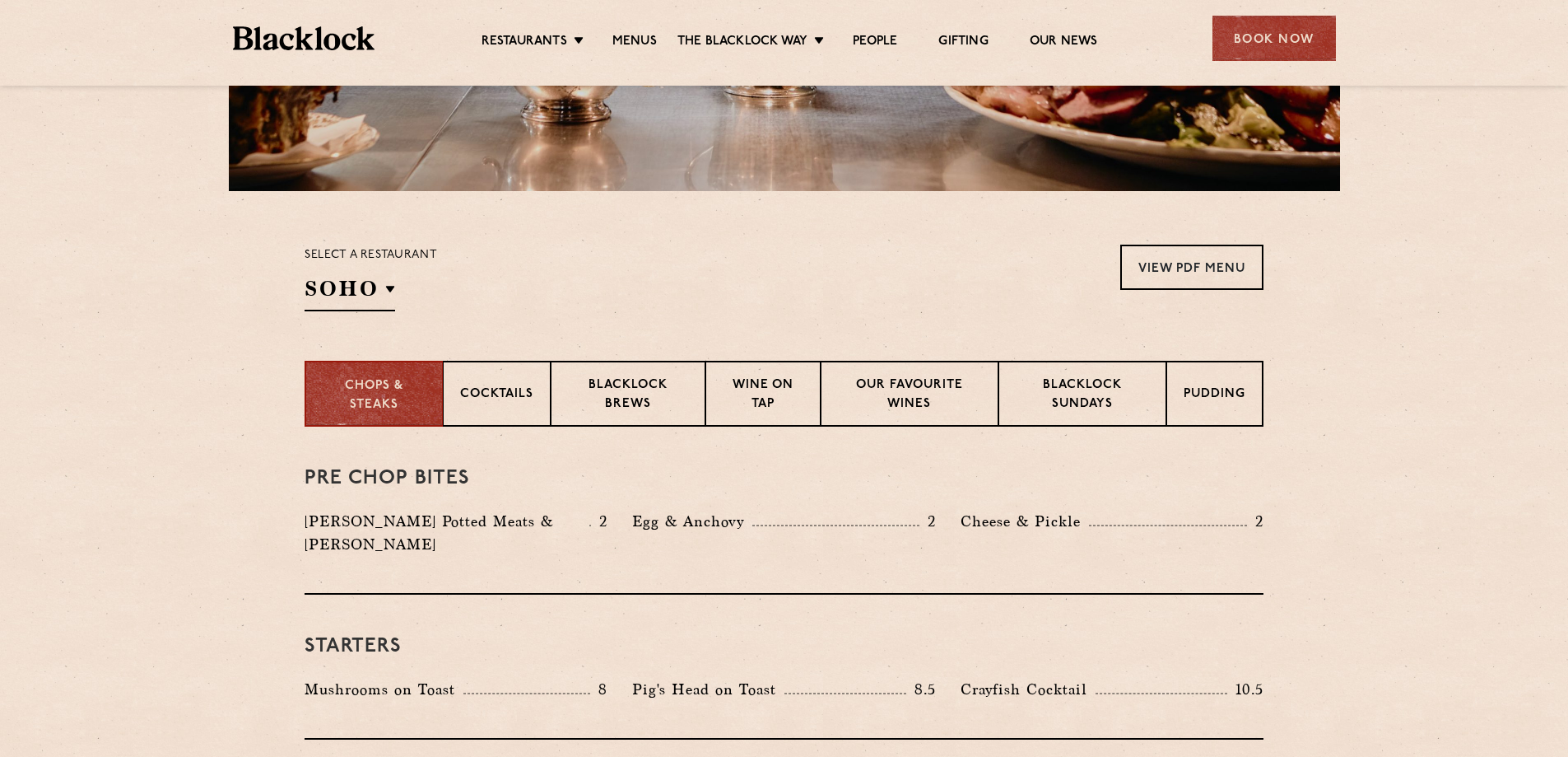
scroll to position [412, 0]
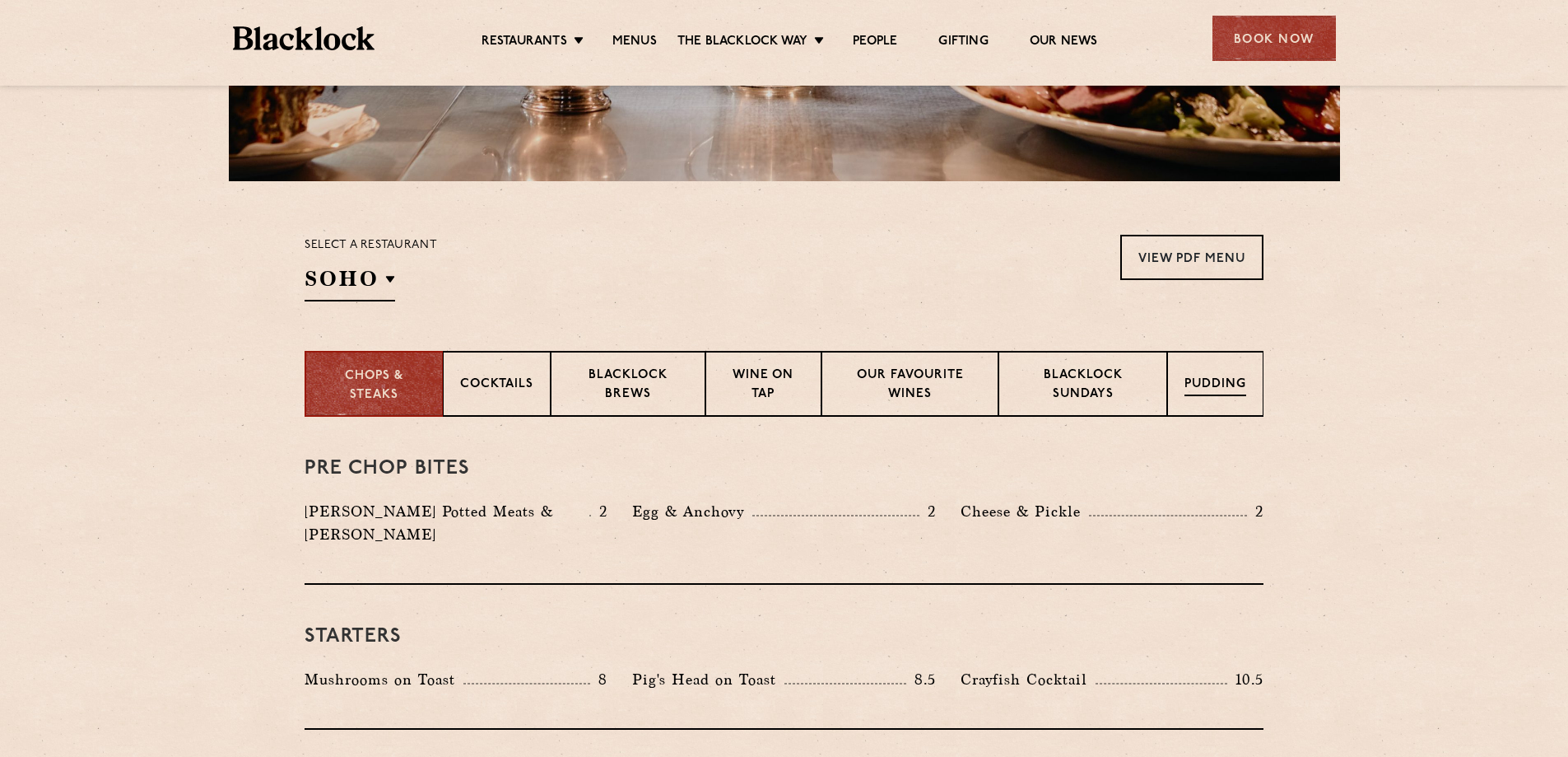
click at [1219, 396] on div "Pudding" at bounding box center [1216, 383] width 97 height 66
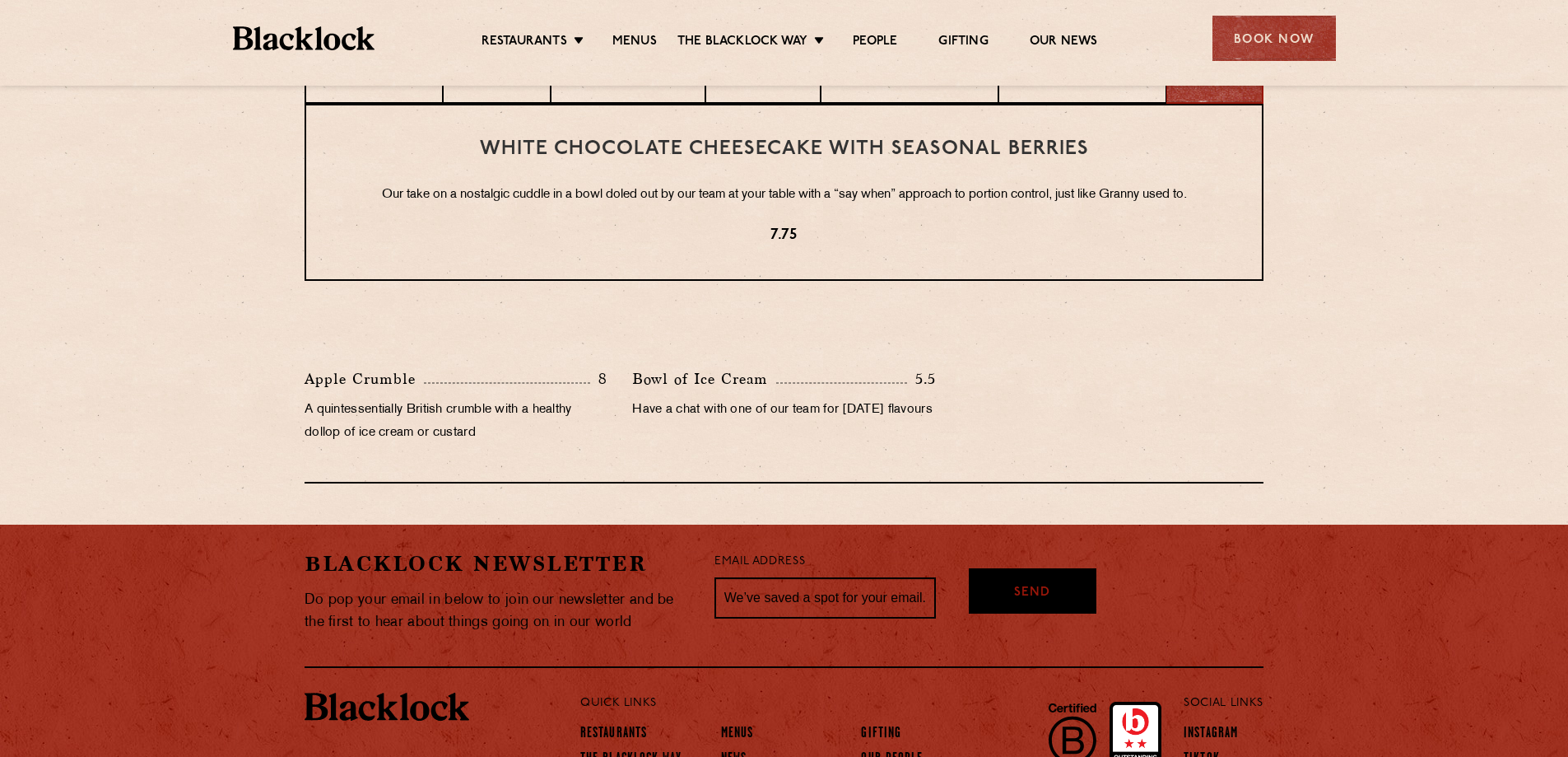
scroll to position [741, 0]
